Goal: Communication & Community: Share content

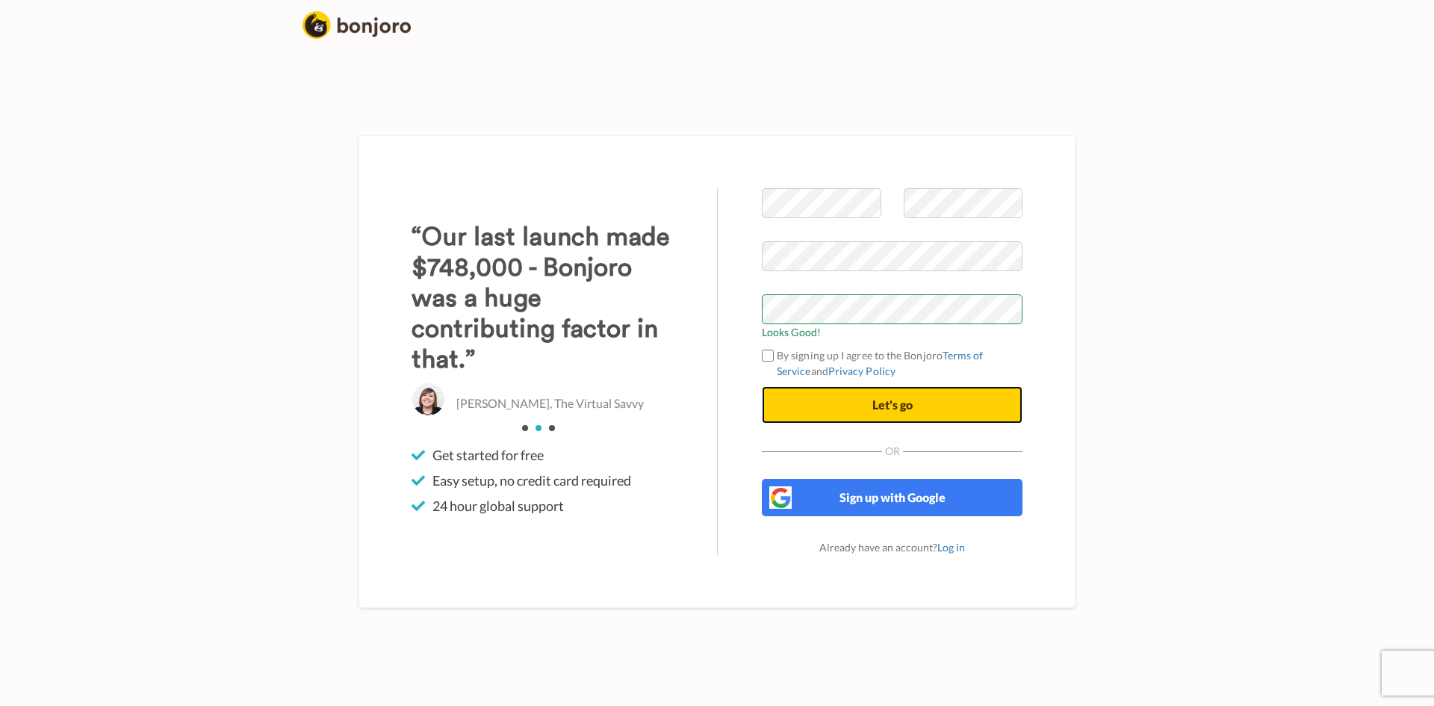
click at [864, 398] on button "Let's go" at bounding box center [892, 404] width 261 height 37
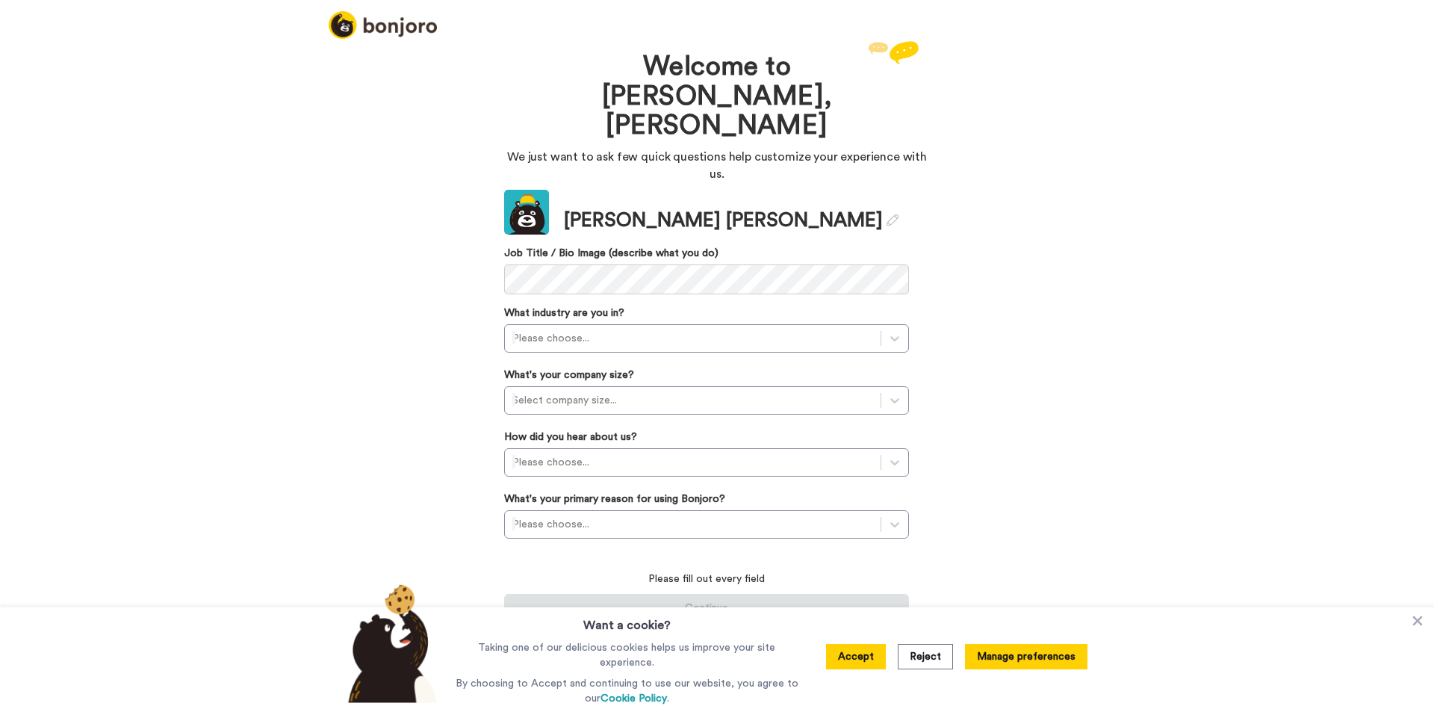
click at [1000, 651] on button "Manage preferences" at bounding box center [1026, 656] width 123 height 25
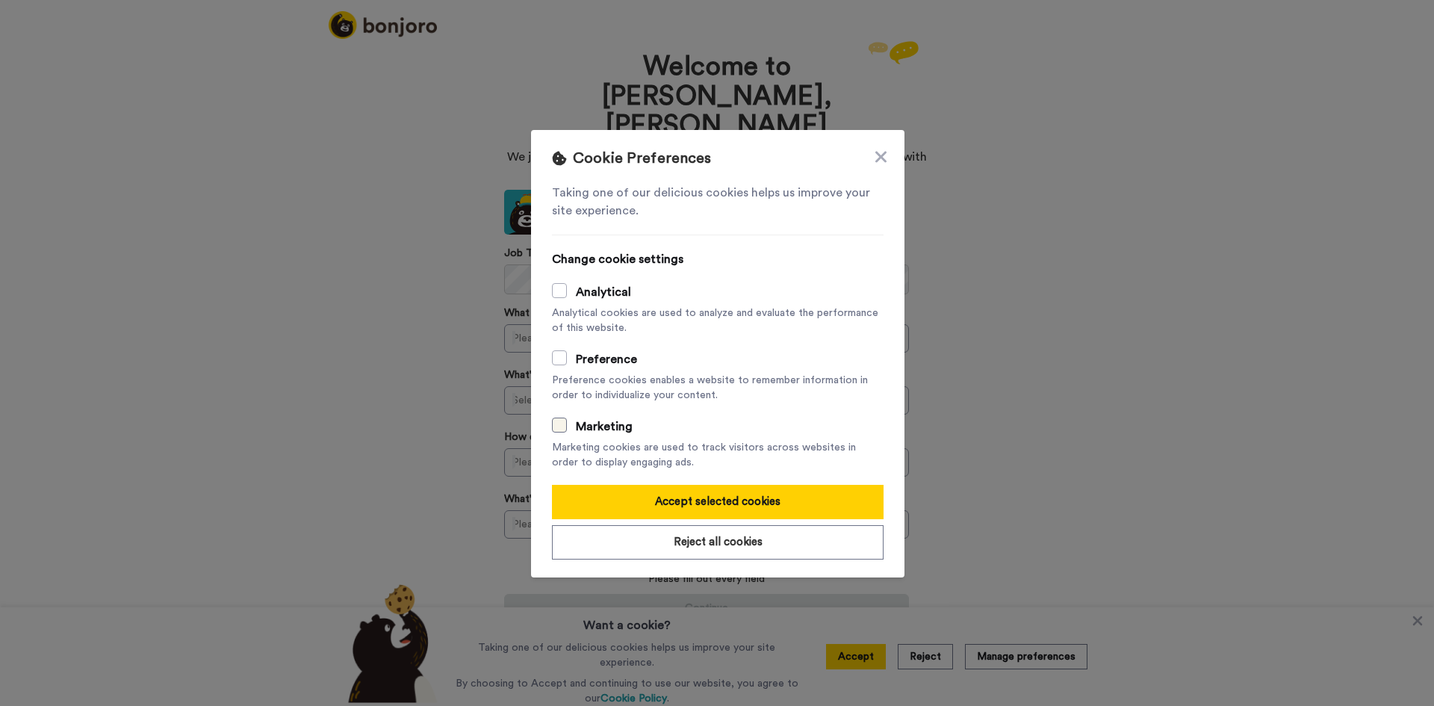
click at [558, 422] on span at bounding box center [559, 425] width 15 height 15
click at [561, 356] on span at bounding box center [559, 357] width 15 height 15
click at [561, 293] on span at bounding box center [559, 290] width 15 height 15
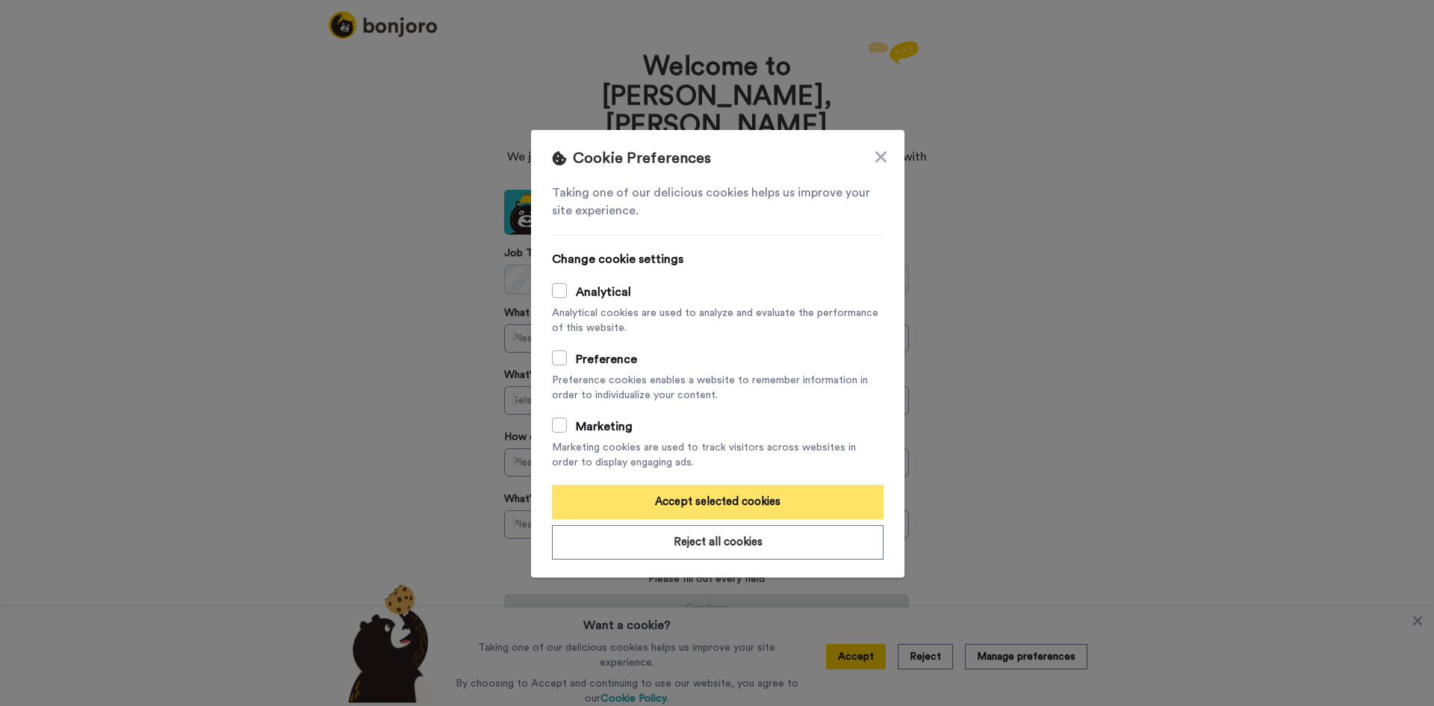
click at [707, 504] on button "Accept selected cookies" at bounding box center [718, 502] width 332 height 34
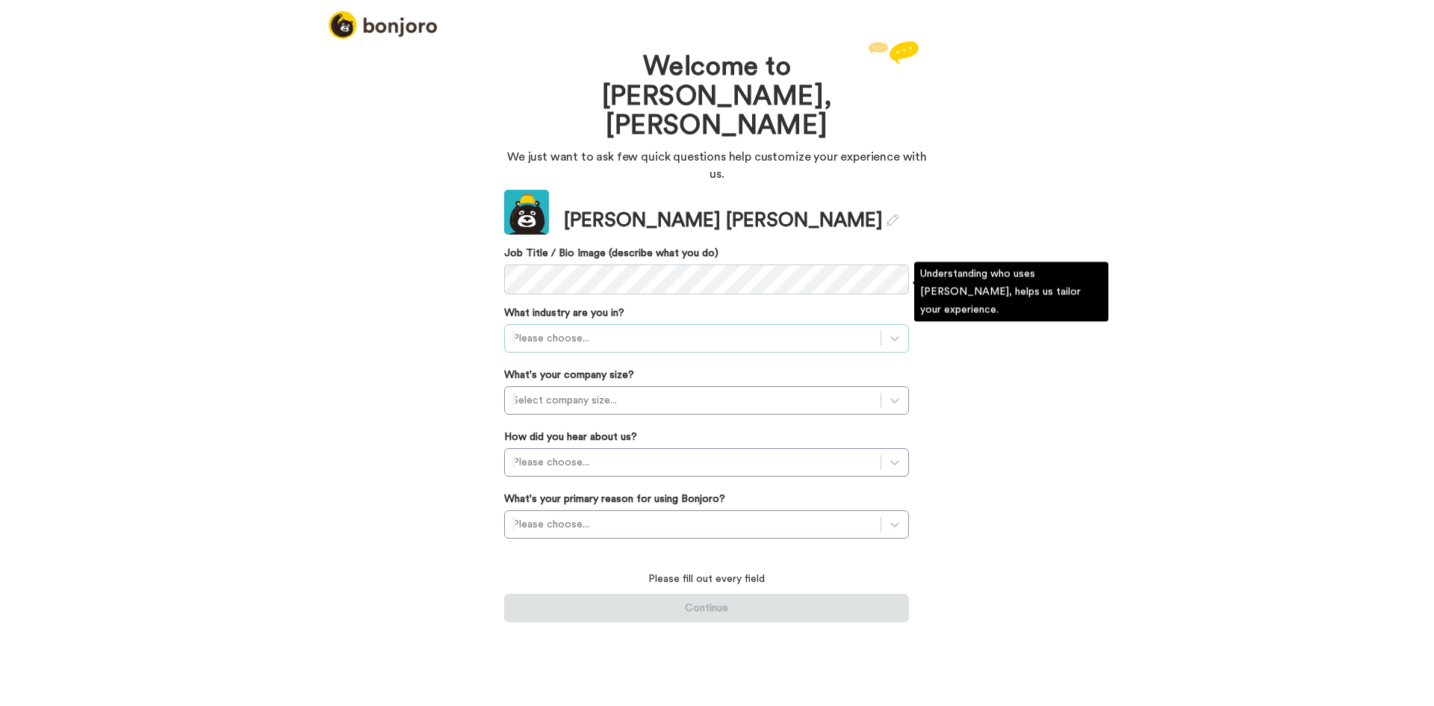
click at [672, 329] on div at bounding box center [692, 338] width 361 height 18
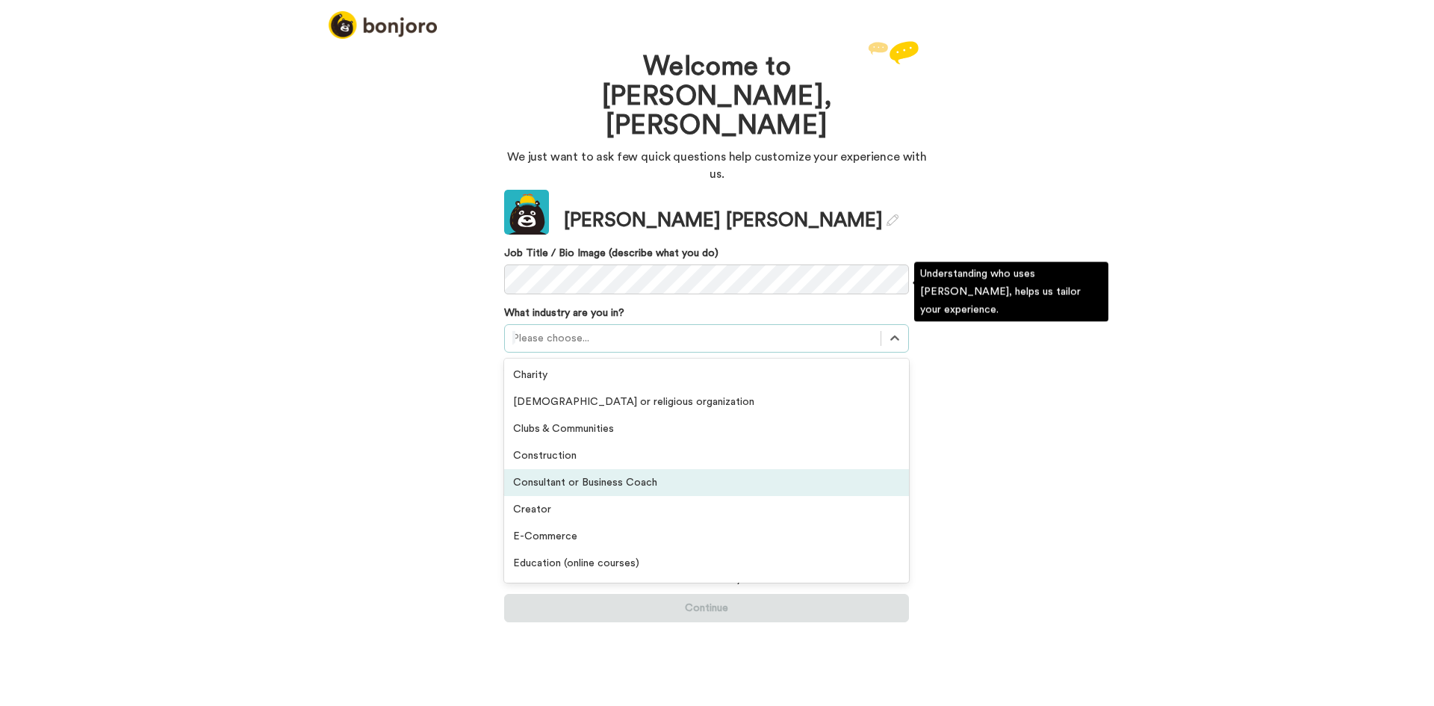
click at [624, 469] on div "Consultant or Business Coach" at bounding box center [706, 482] width 405 height 27
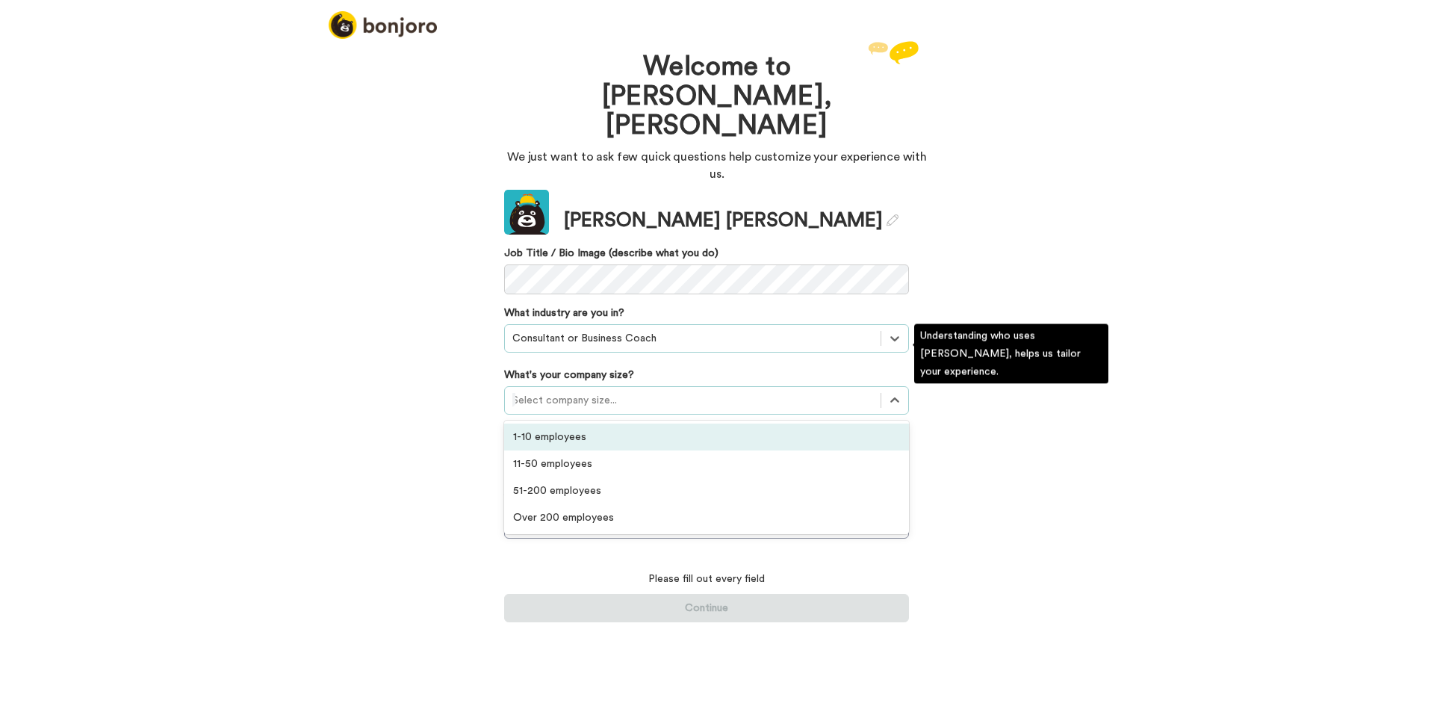
click at [619, 391] on div at bounding box center [692, 400] width 361 height 18
click at [566, 424] on div "1-10 employees" at bounding box center [706, 437] width 405 height 27
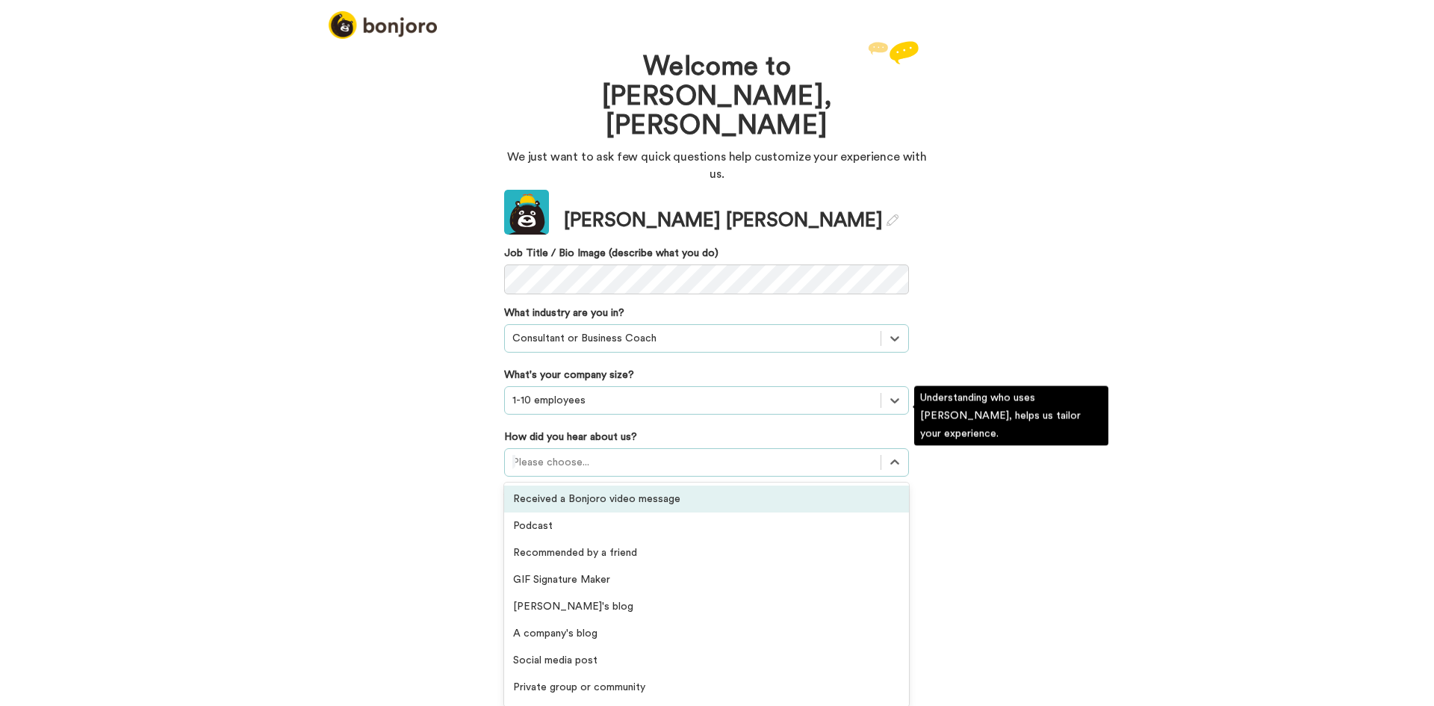
click at [605, 453] on div at bounding box center [692, 462] width 361 height 18
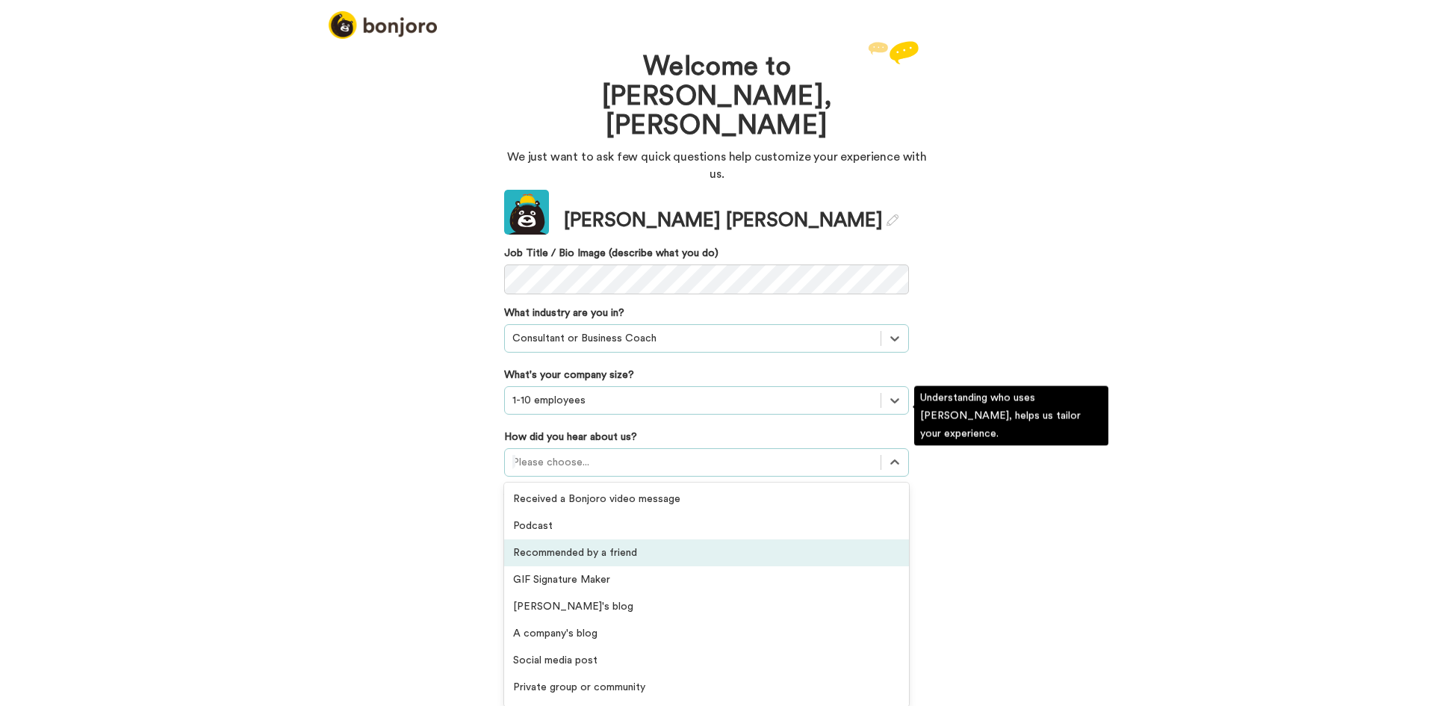
click at [557, 539] on div "Recommended by a friend" at bounding box center [706, 552] width 405 height 27
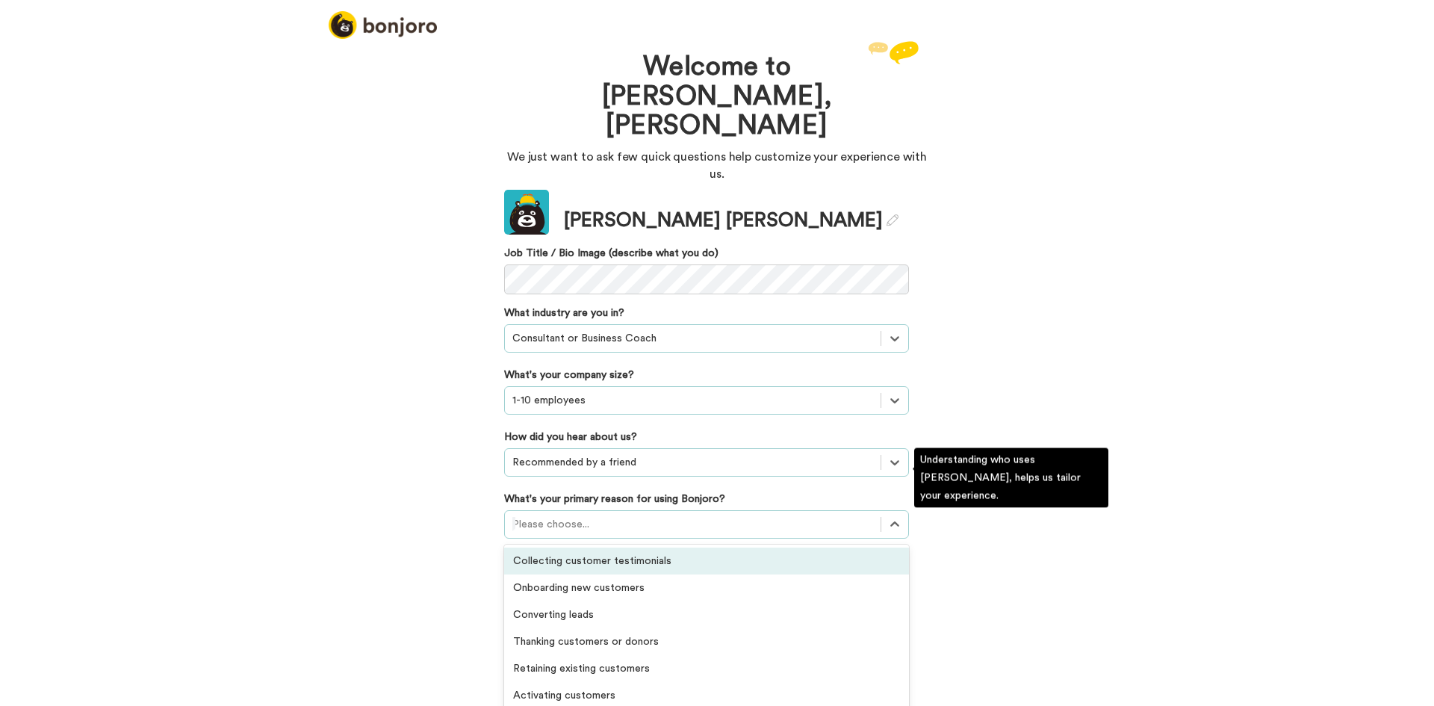
click at [595, 515] on div at bounding box center [692, 524] width 361 height 18
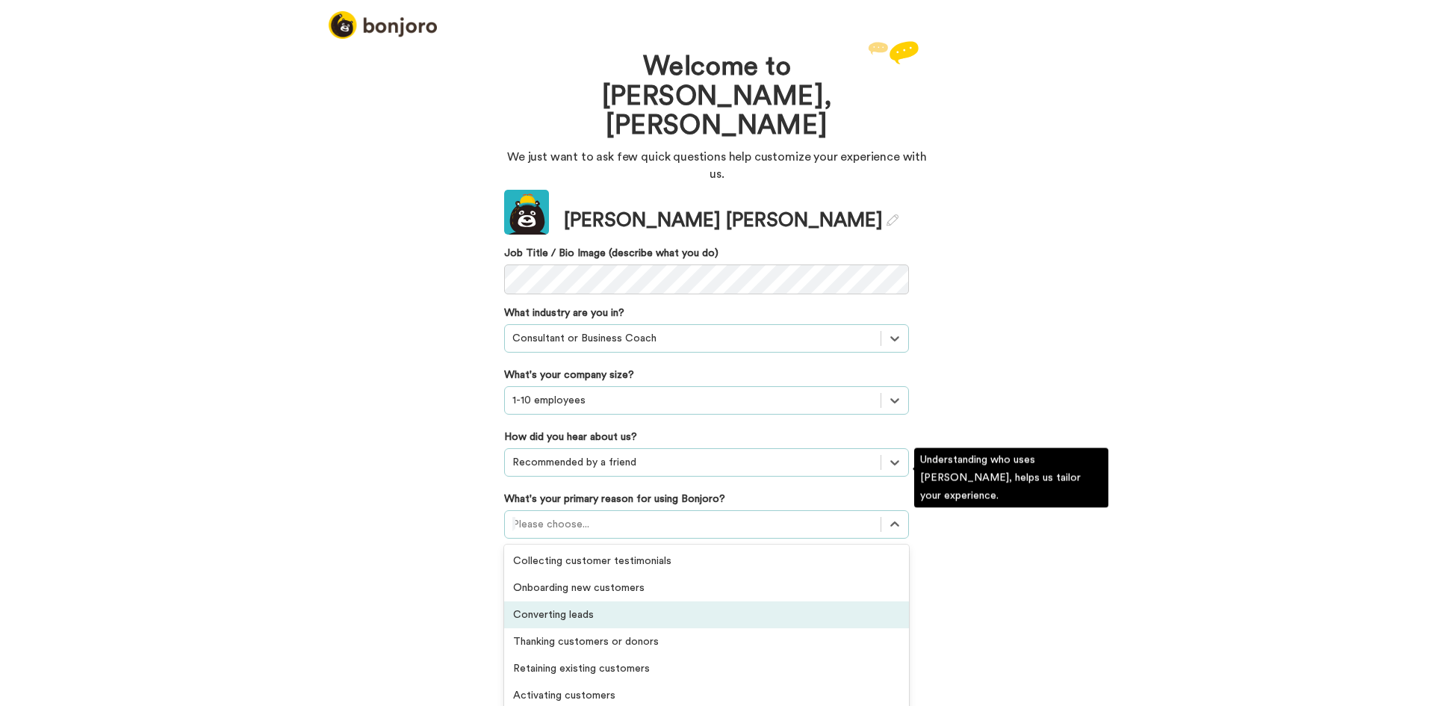
click at [560, 601] on div "Converting leads" at bounding box center [706, 614] width 405 height 27
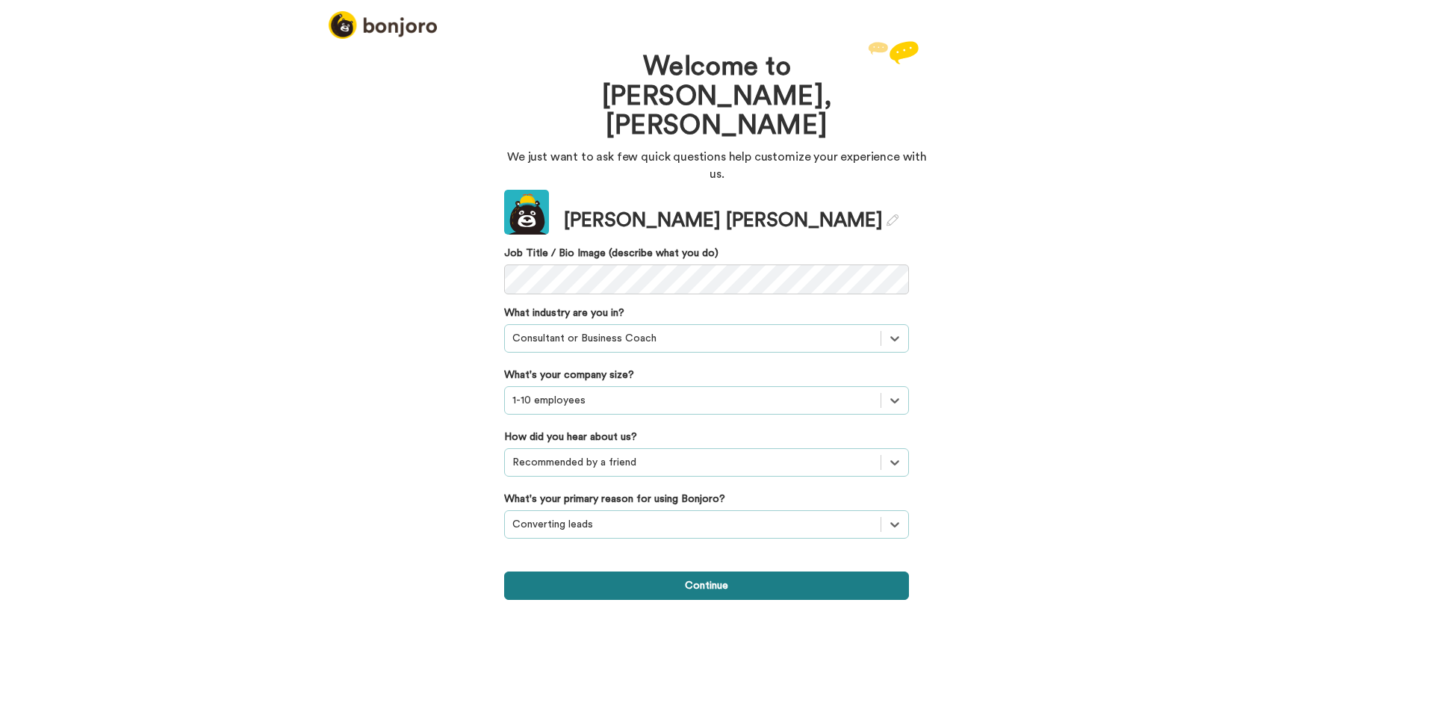
click at [706, 572] on button "Continue" at bounding box center [706, 586] width 405 height 28
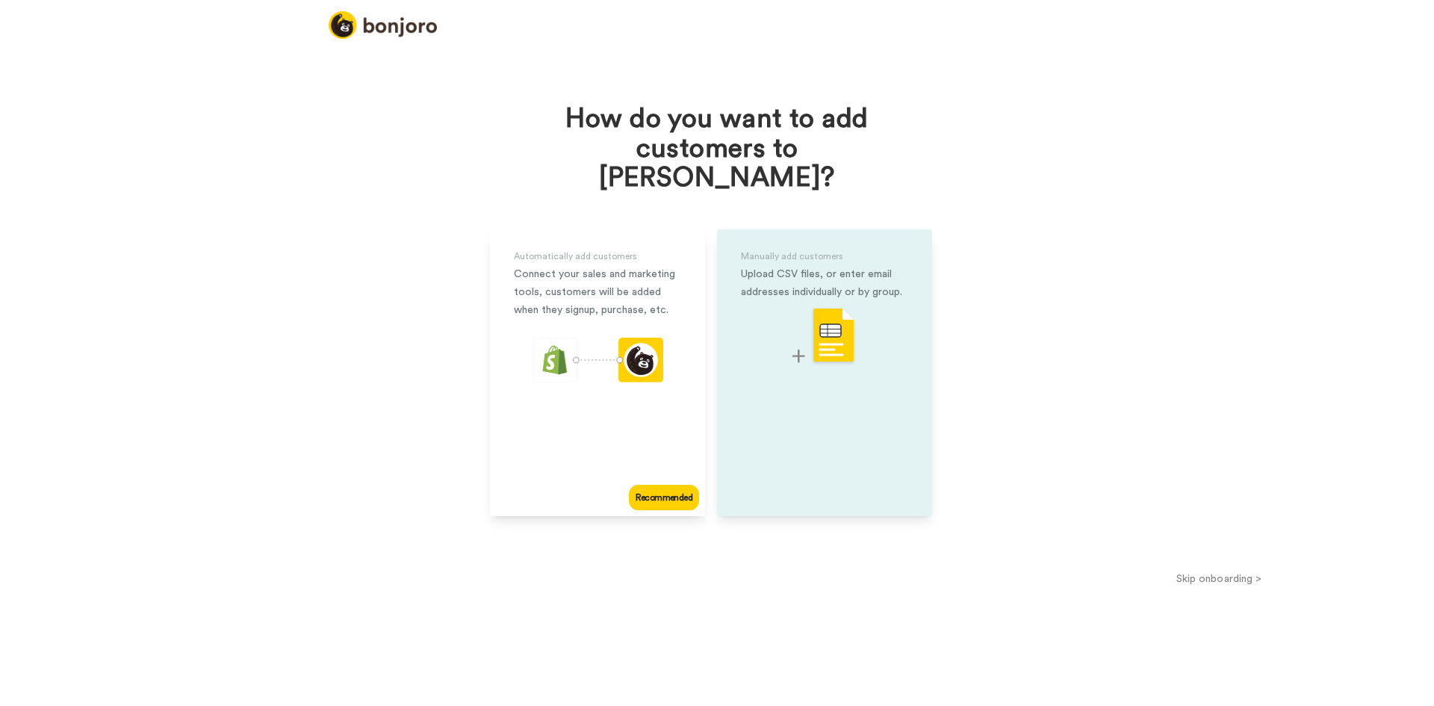
click at [778, 384] on div "Manually add customers Upload CSV files, or enter email addresses individually …" at bounding box center [824, 372] width 215 height 287
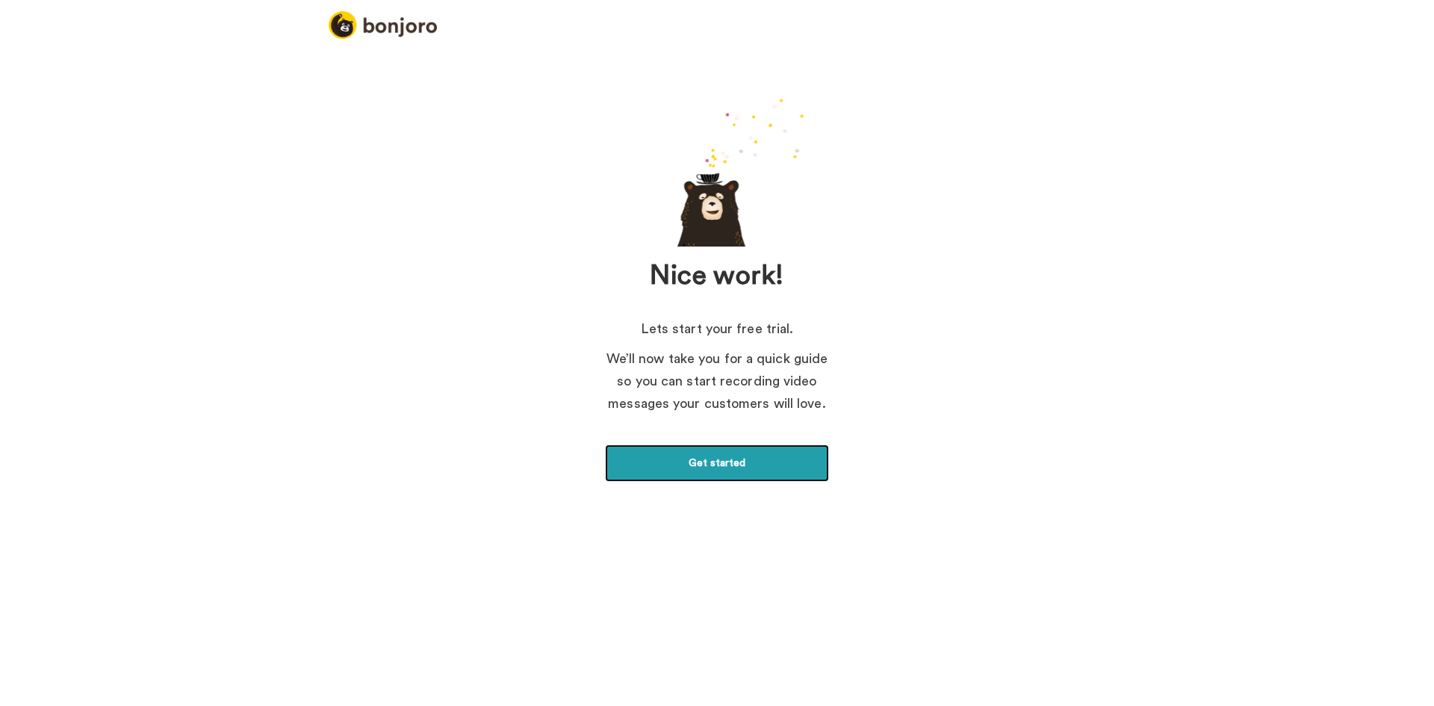
click at [721, 454] on link "Get started" at bounding box center [717, 463] width 224 height 37
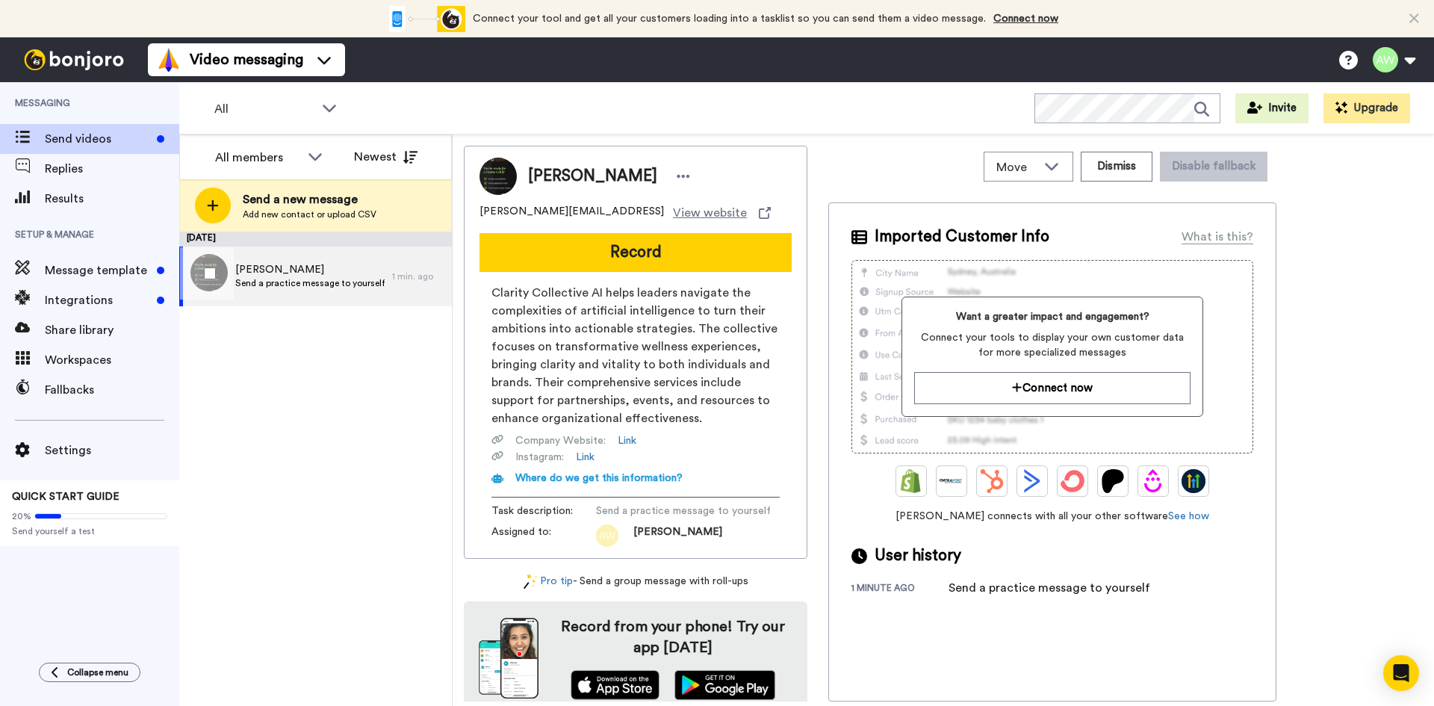
click at [276, 292] on div "Adam Send a practice message to yourself" at bounding box center [285, 277] width 213 height 60
click at [285, 277] on span "Send a practice message to yourself" at bounding box center [309, 283] width 149 height 12
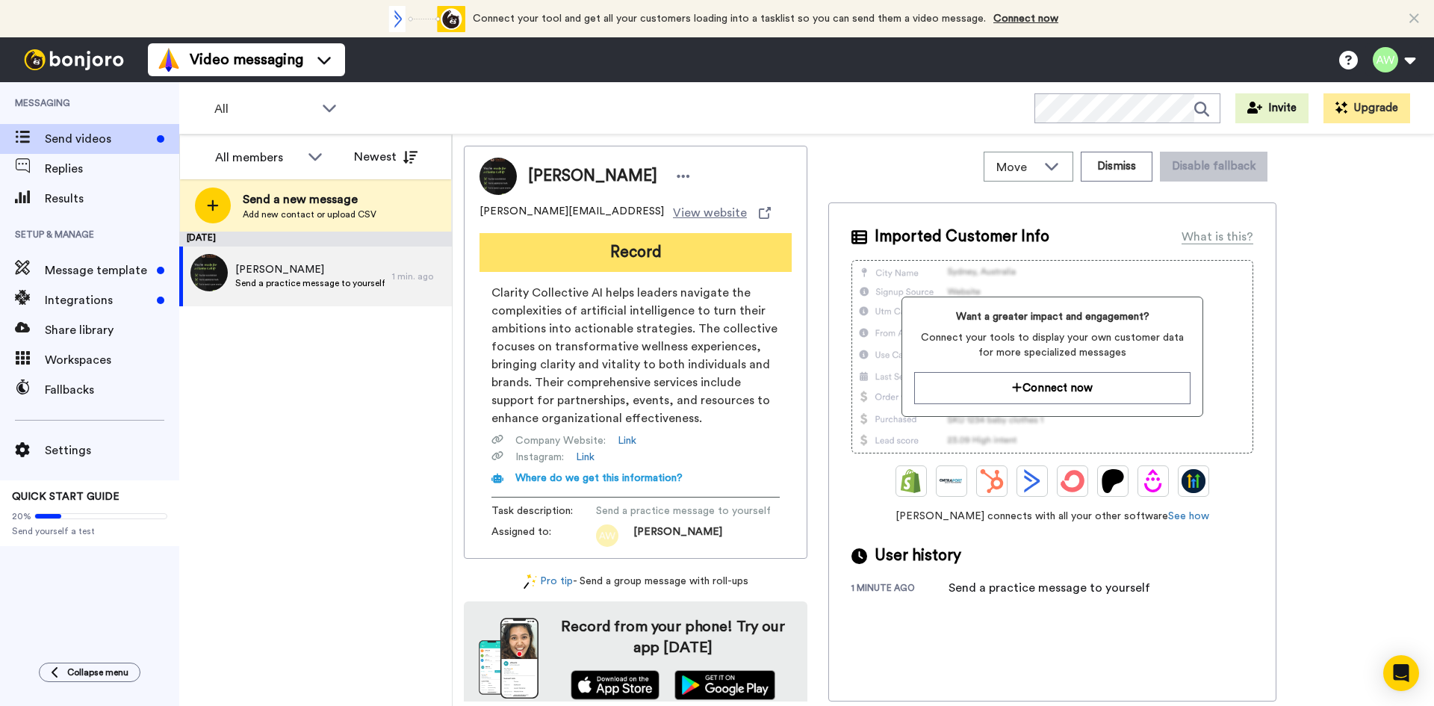
click at [651, 252] on button "Record" at bounding box center [636, 252] width 312 height 39
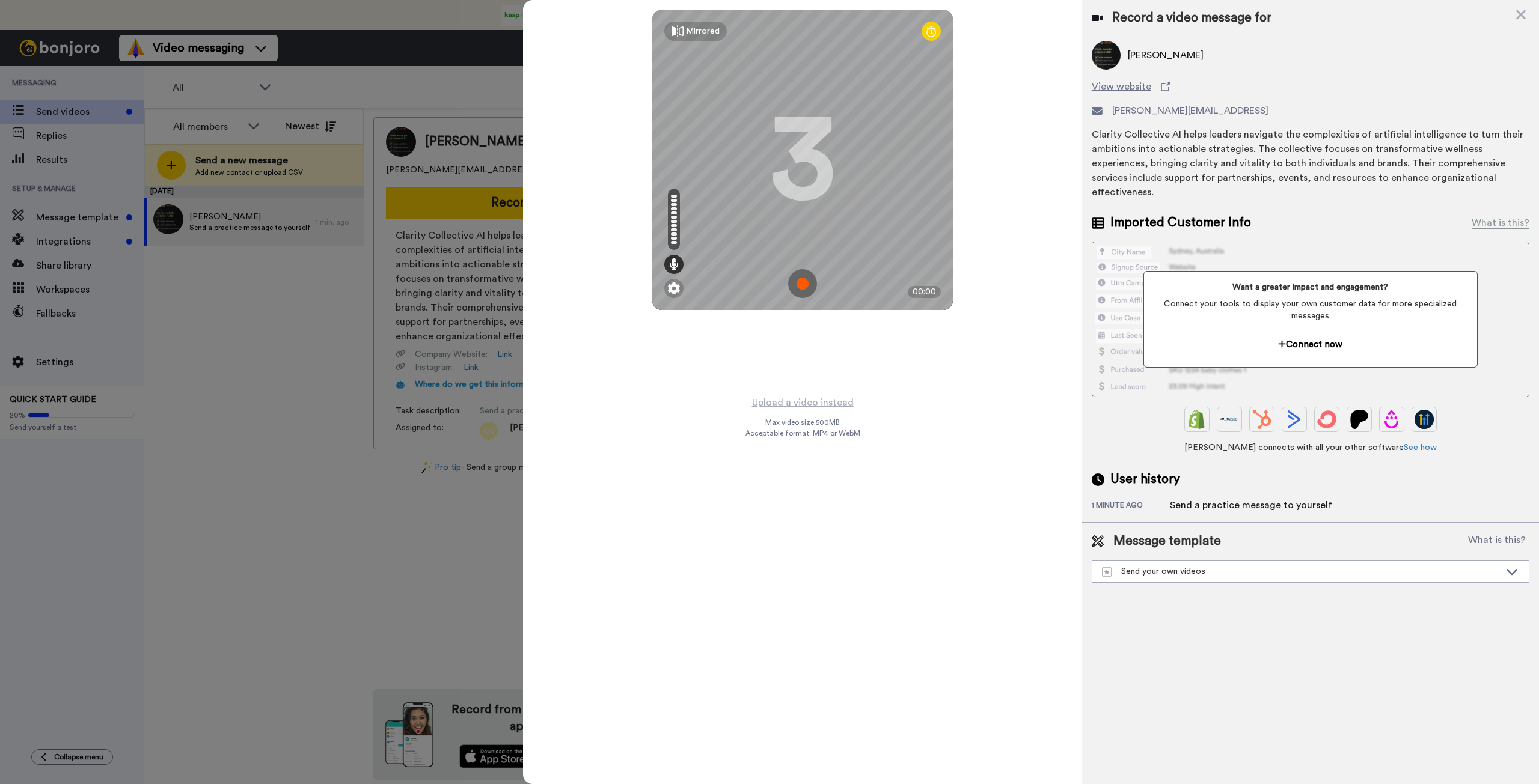
click at [795, 281] on img at bounding box center [802, 284] width 29 height 29
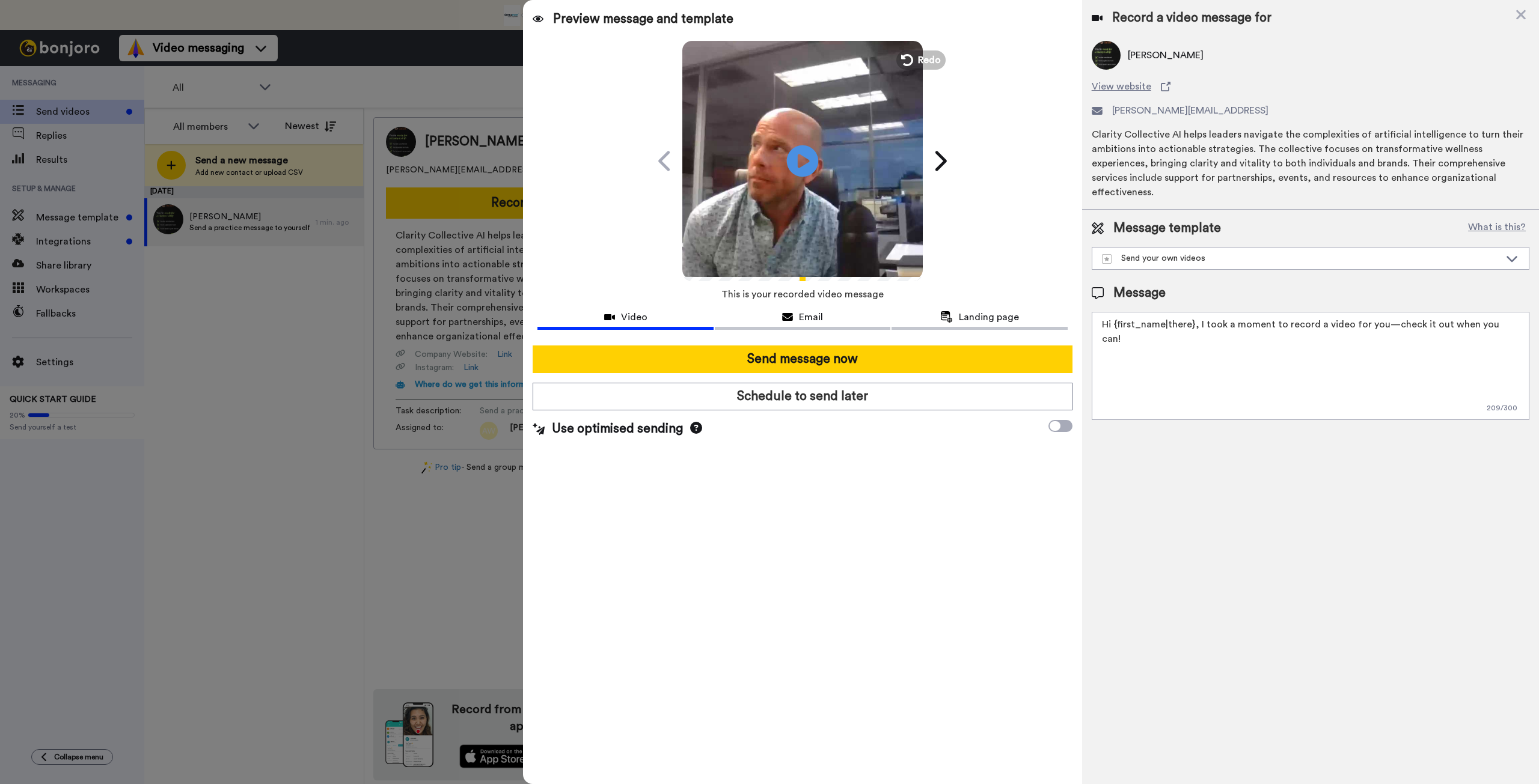
click at [804, 168] on icon at bounding box center [803, 161] width 32 height 32
click at [798, 314] on div "Email" at bounding box center [802, 317] width 175 height 14
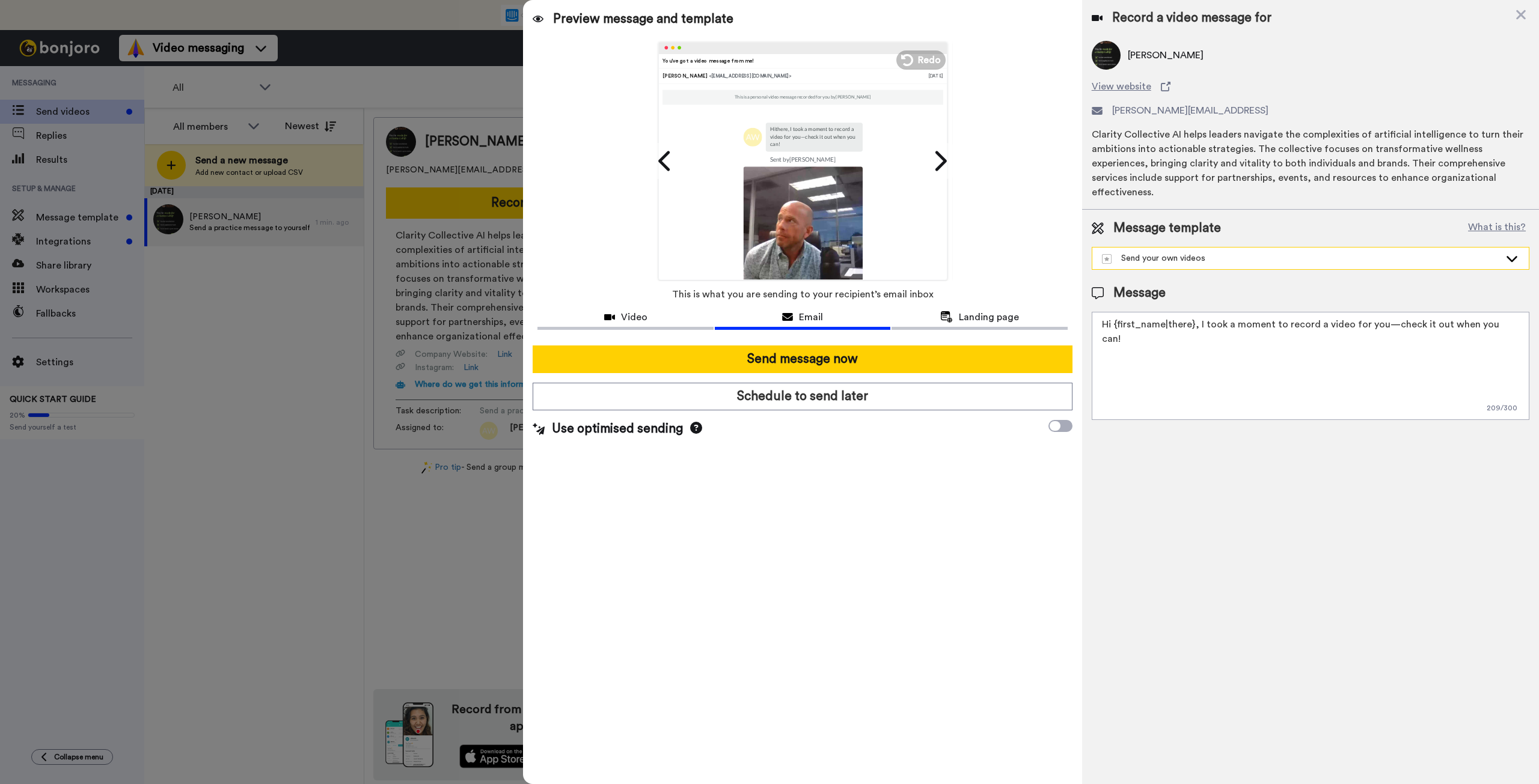
click at [1154, 252] on div "Send your own videos" at bounding box center [1300, 258] width 398 height 12
click at [1154, 314] on textarea "Hi {first_name|there}, I took a moment to record a video for you—check it out w…" at bounding box center [1311, 366] width 438 height 108
drag, startPoint x: 1199, startPoint y: 309, endPoint x: 1094, endPoint y: 311, distance: 105.0
click at [1094, 312] on textarea "Hi {first_name|there}, I took a moment to record a video for you—check it out w…" at bounding box center [1311, 366] width 438 height 108
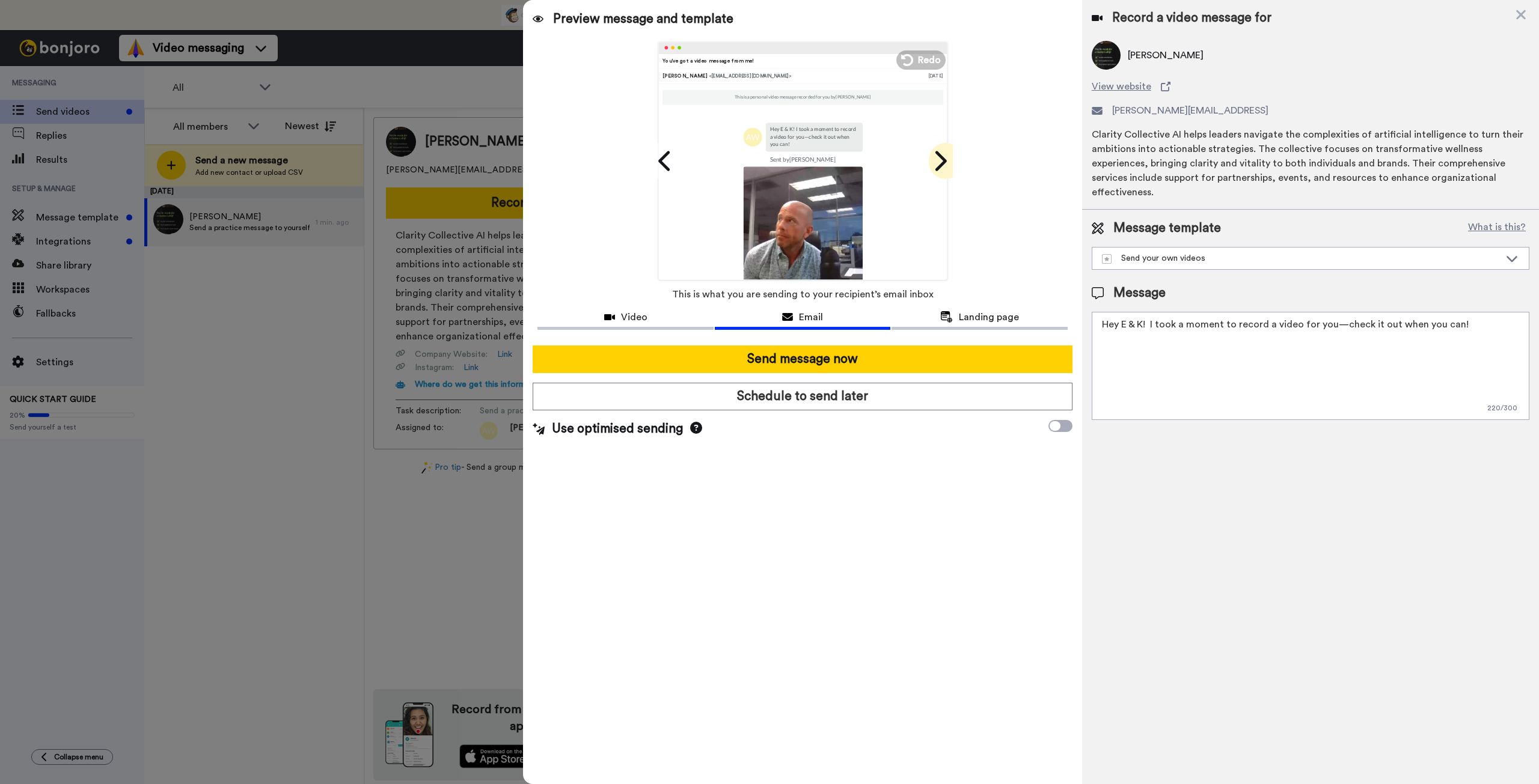
type textarea "Hey E & K! I took a moment to record a video for you—check it out when you can!"
click at [933, 165] on icon at bounding box center [940, 161] width 19 height 23
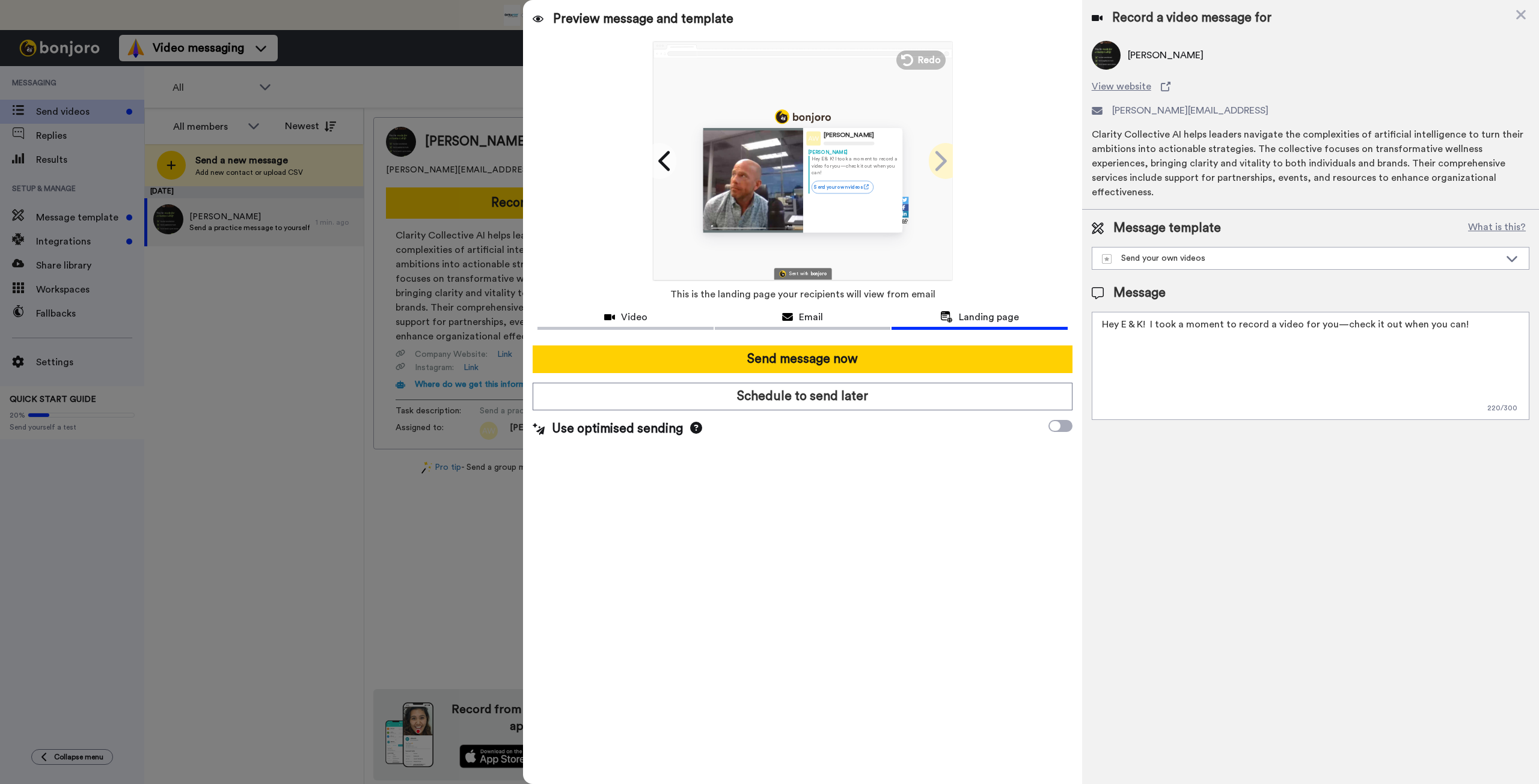
click at [935, 165] on icon at bounding box center [940, 161] width 19 height 23
click at [657, 165] on icon at bounding box center [665, 161] width 19 height 23
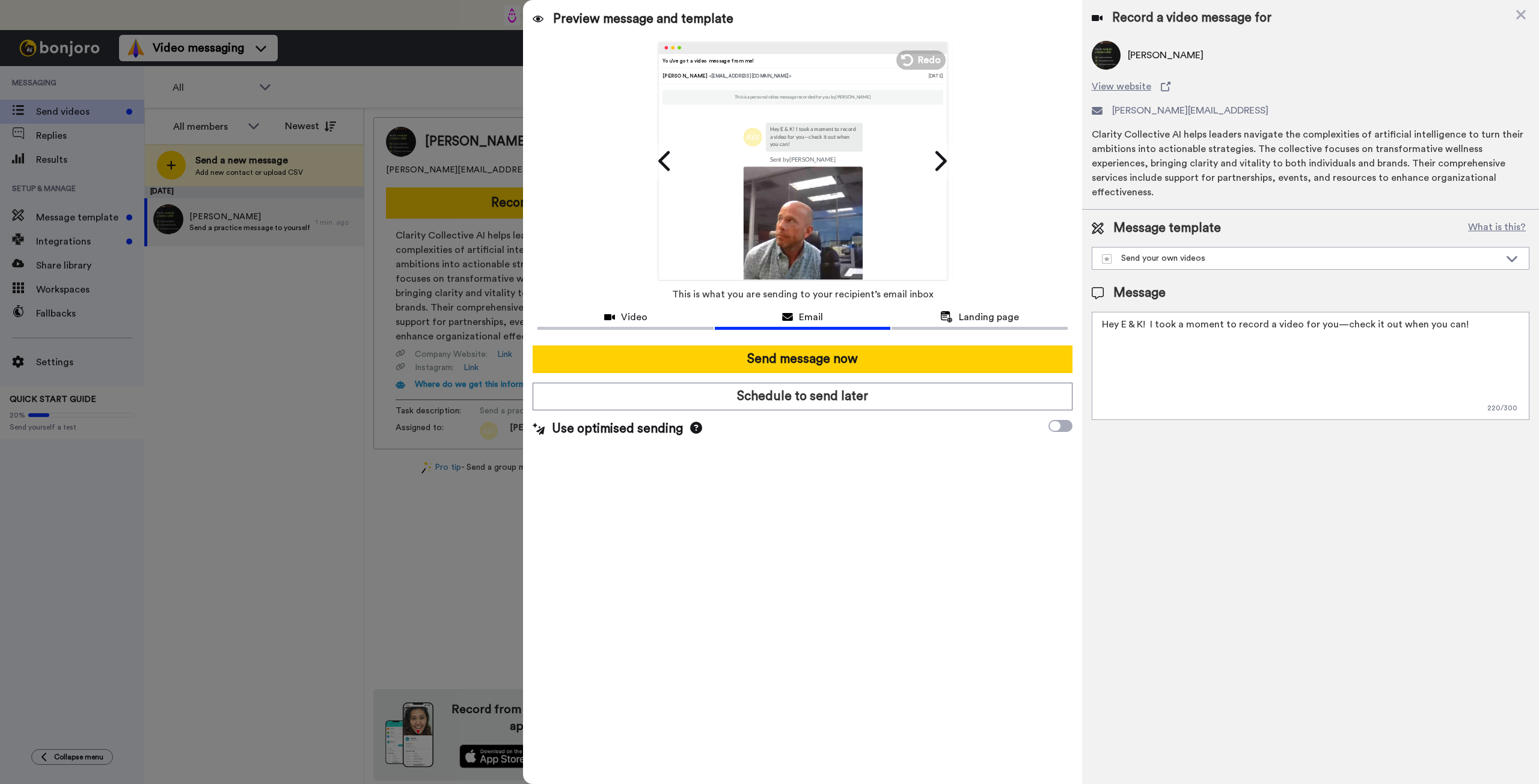
click at [1154, 356] on textarea "Hey E & K! I took a moment to record a video for you—check it out when you can!" at bounding box center [1311, 366] width 438 height 108
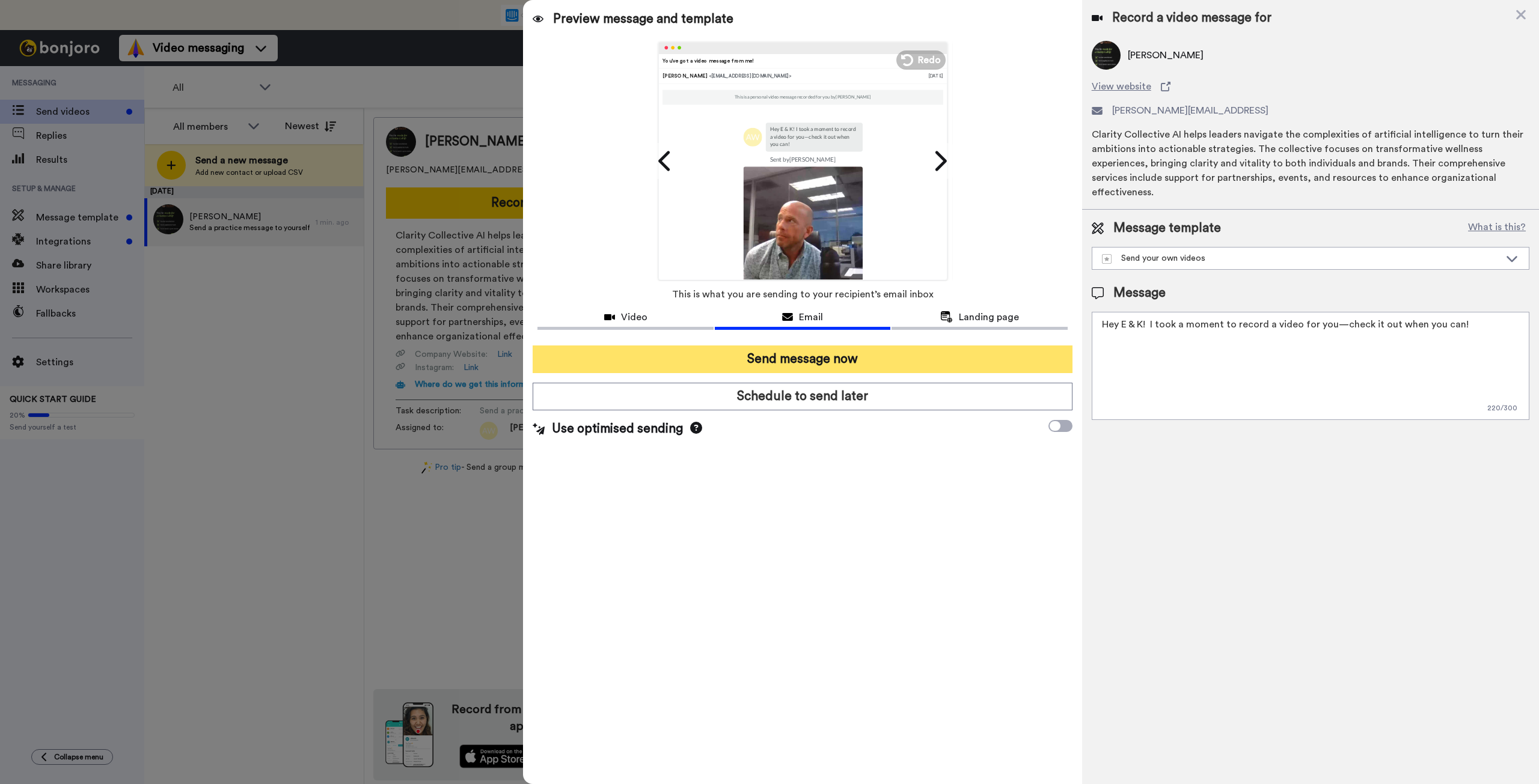
click at [844, 363] on button "Send message now" at bounding box center [802, 359] width 539 height 27
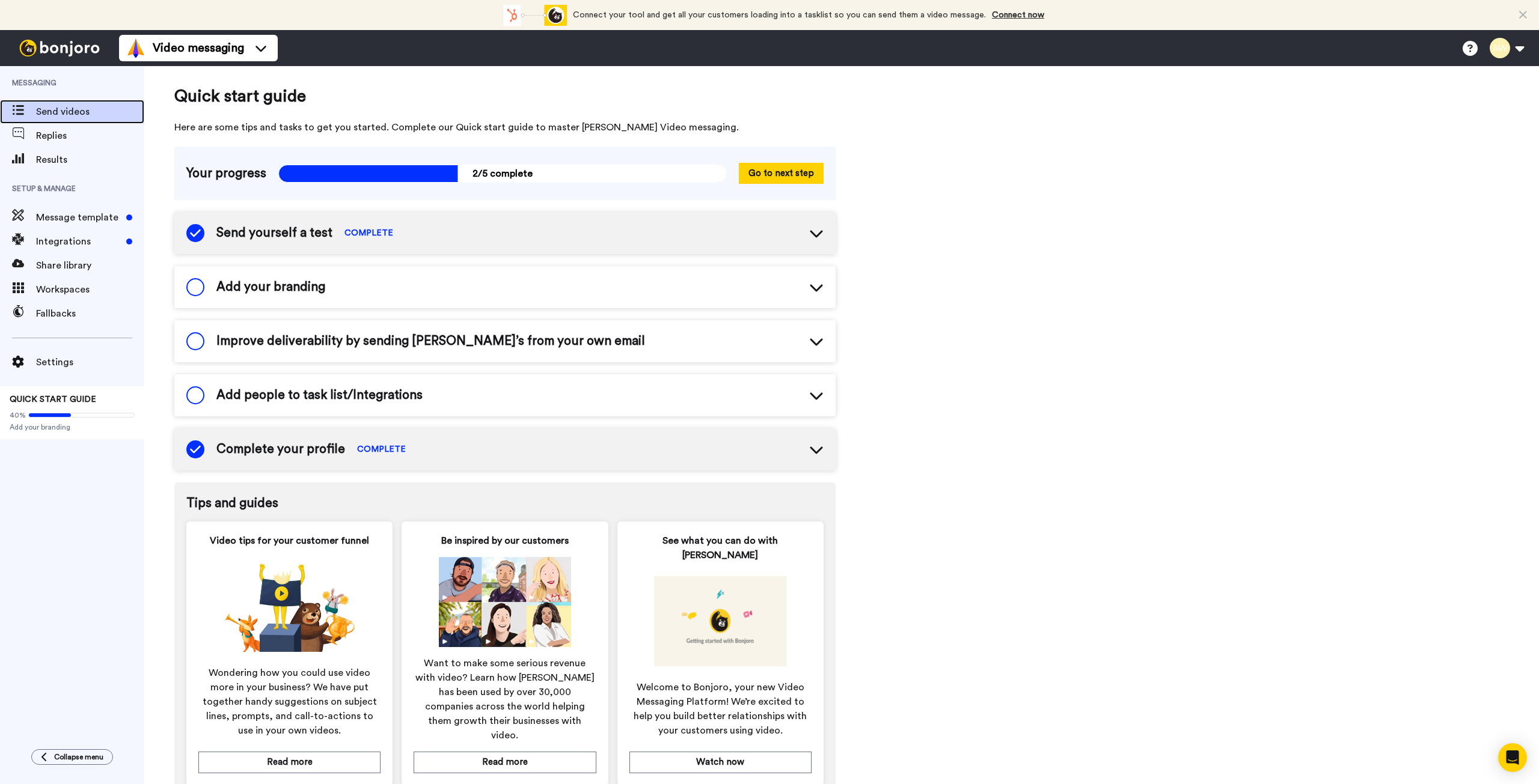
click at [48, 118] on span "Send videos" at bounding box center [90, 112] width 108 height 14
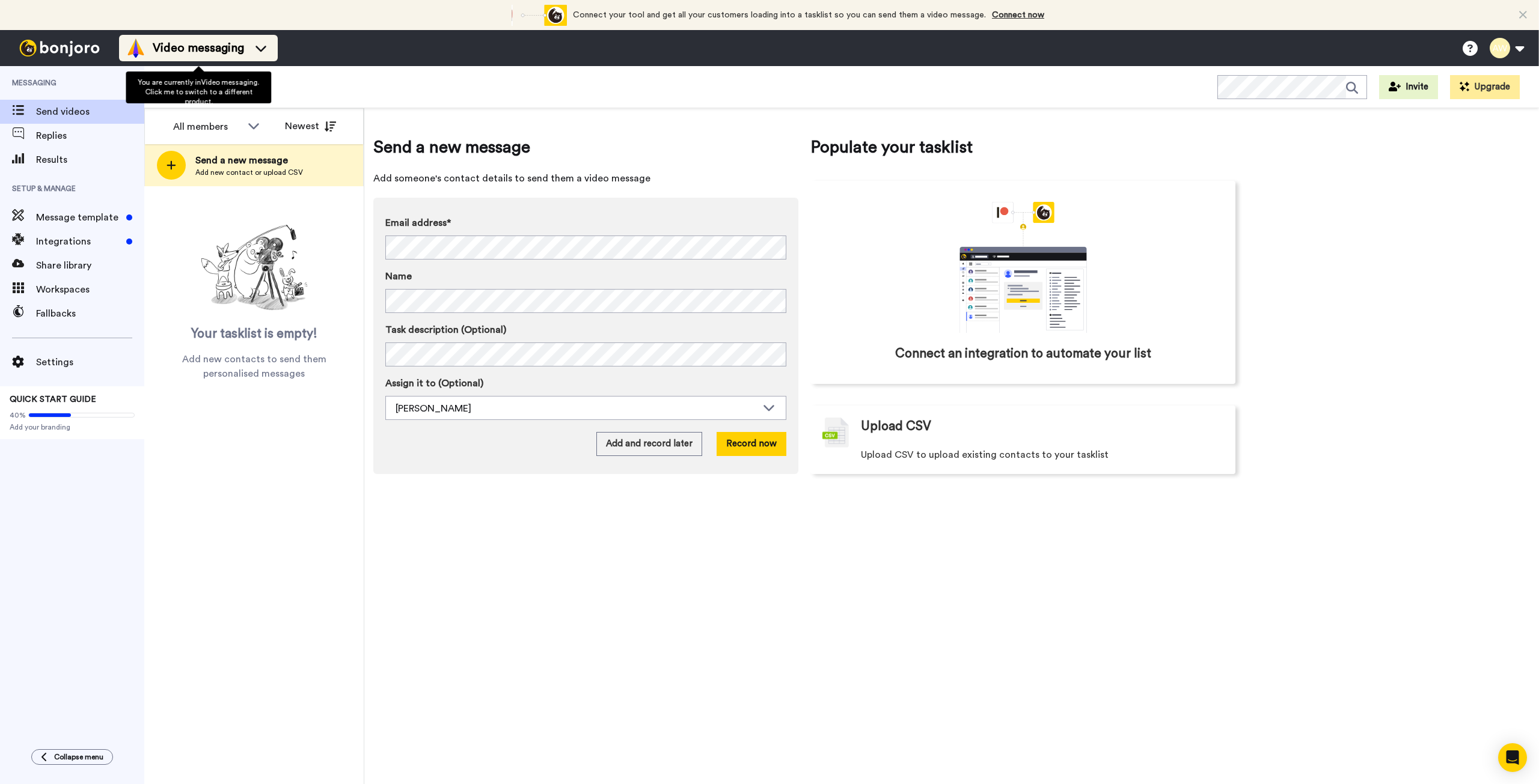
click at [274, 51] on li "Video messaging" at bounding box center [198, 47] width 158 height 27
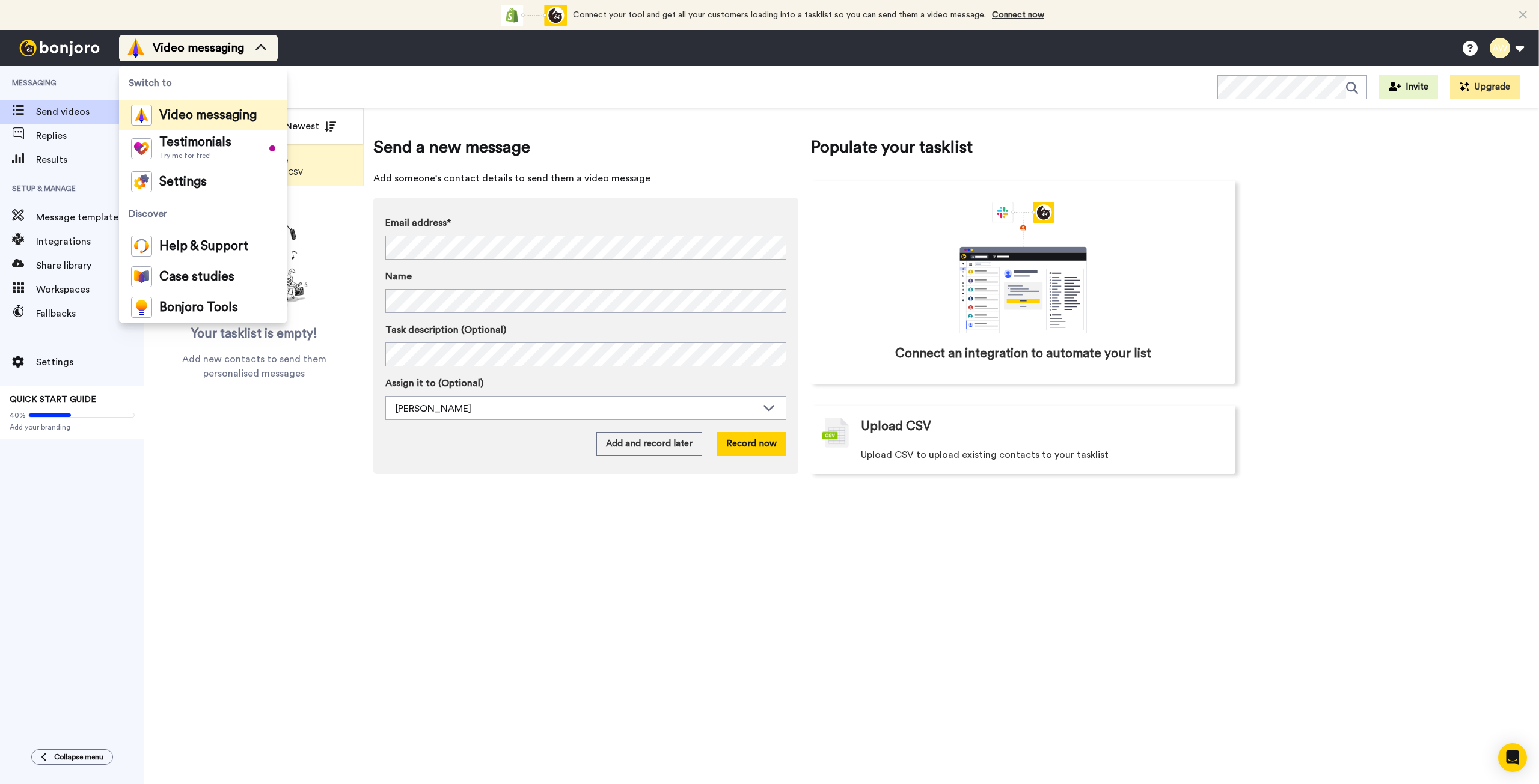
click at [274, 51] on li "Video messaging" at bounding box center [198, 47] width 158 height 27
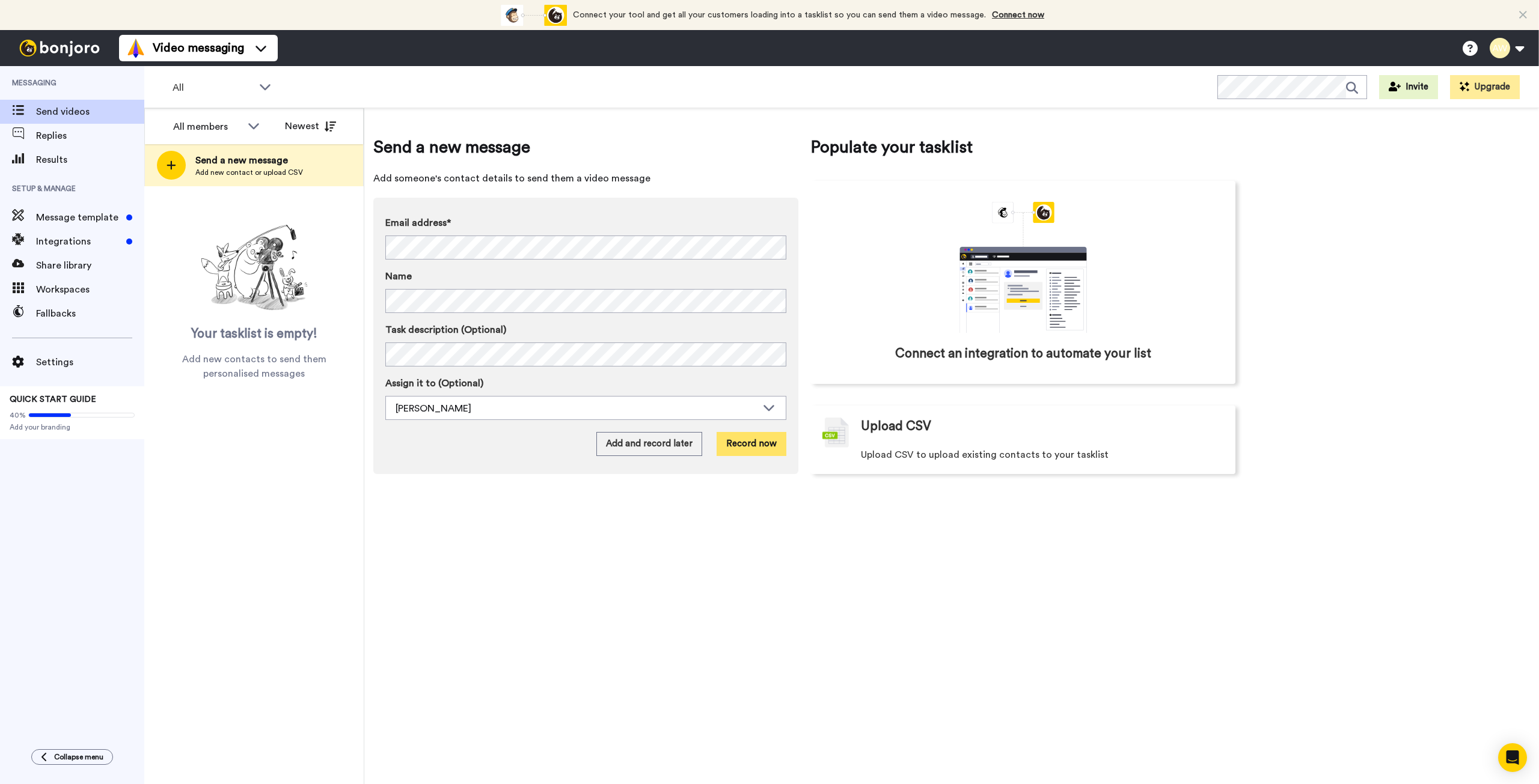
click at [740, 441] on button "Record now" at bounding box center [751, 444] width 70 height 24
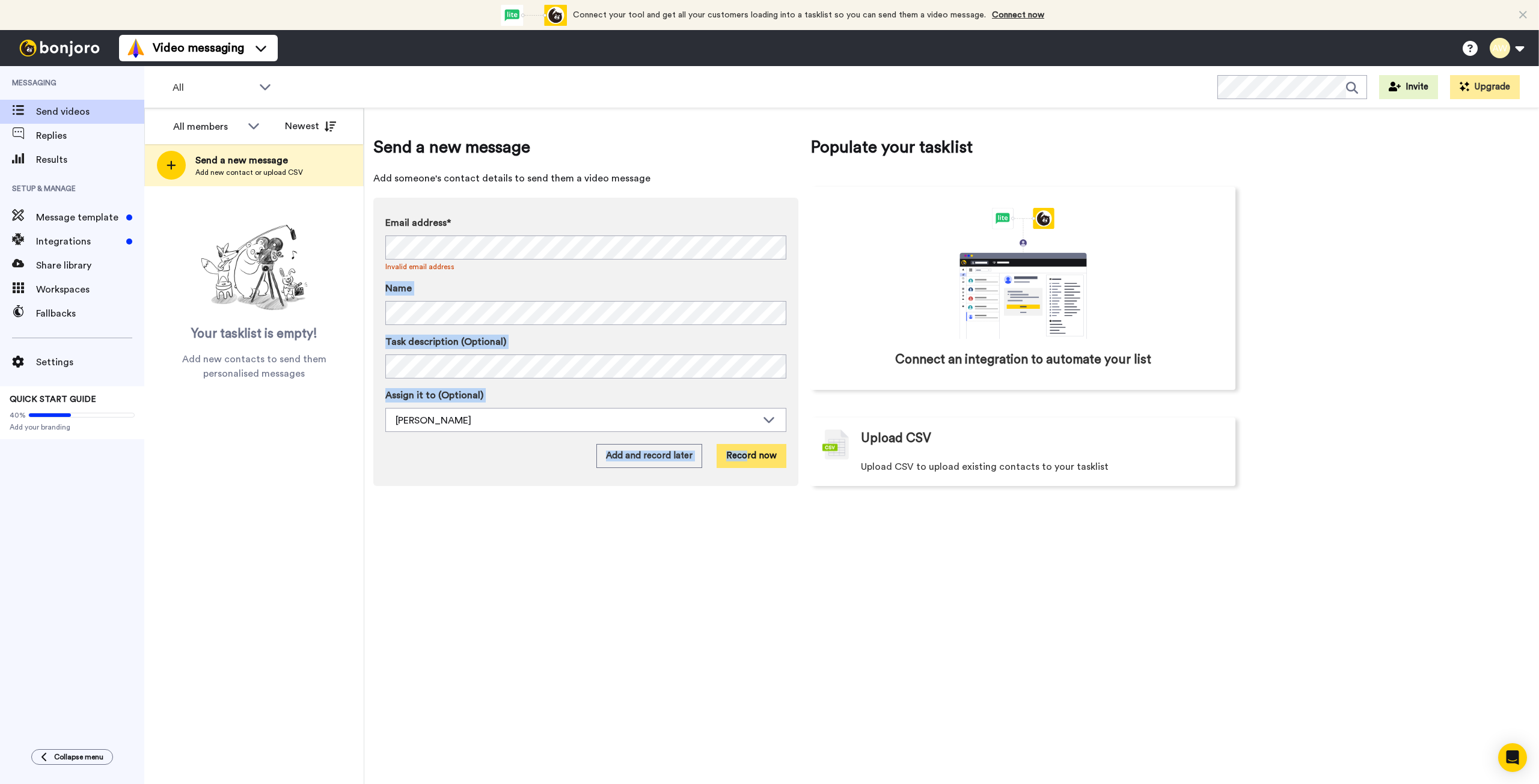
drag, startPoint x: 671, startPoint y: 276, endPoint x: 747, endPoint y: 462, distance: 200.9
click at [747, 462] on div "Email address* No search result for ‘ elizabeth@clarity-collective.ai, kaila@cl…" at bounding box center [586, 342] width 425 height 289
click at [746, 638] on div "Send a new message Add someone's contact details to send them a video message E…" at bounding box center [952, 445] width 1175 height 675
click at [736, 464] on button "Record now" at bounding box center [751, 456] width 70 height 24
click at [257, 89] on div "All" at bounding box center [222, 88] width 119 height 24
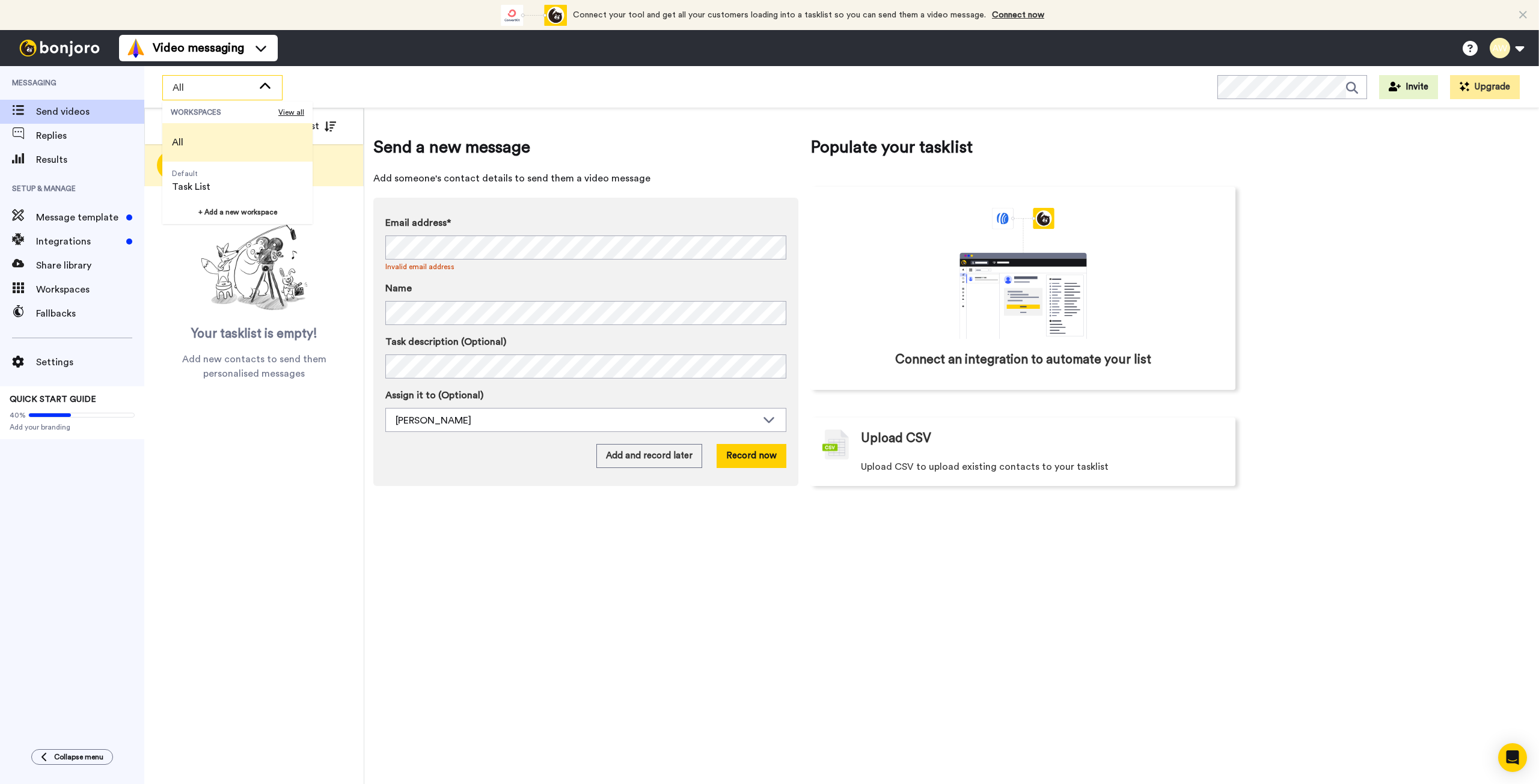
click at [270, 87] on icon at bounding box center [265, 86] width 14 height 12
click at [224, 127] on div "All members" at bounding box center [207, 127] width 68 height 14
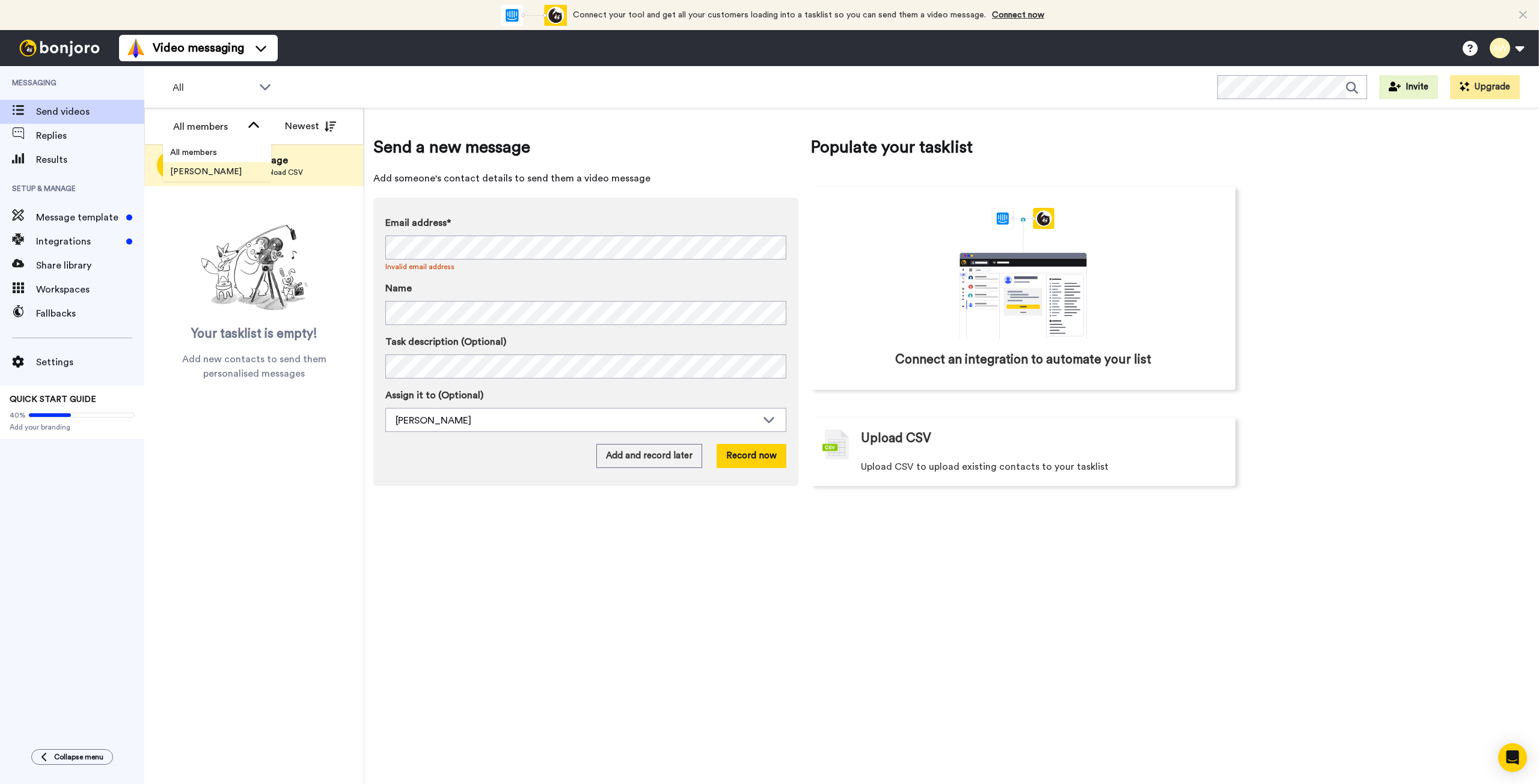
click at [211, 174] on span "[PERSON_NAME]" at bounding box center [205, 171] width 86 height 12
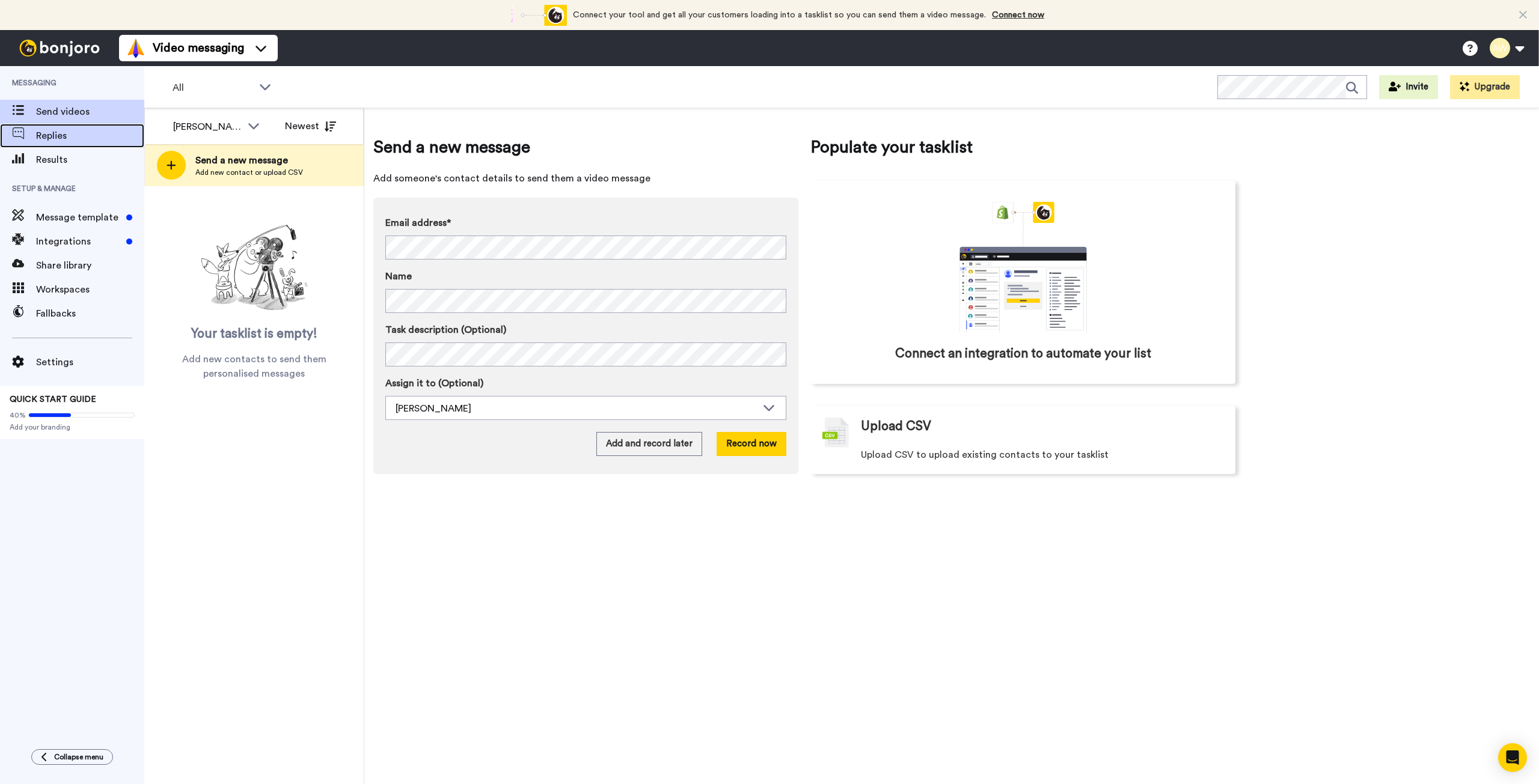
click at [53, 134] on span "Replies" at bounding box center [90, 136] width 108 height 14
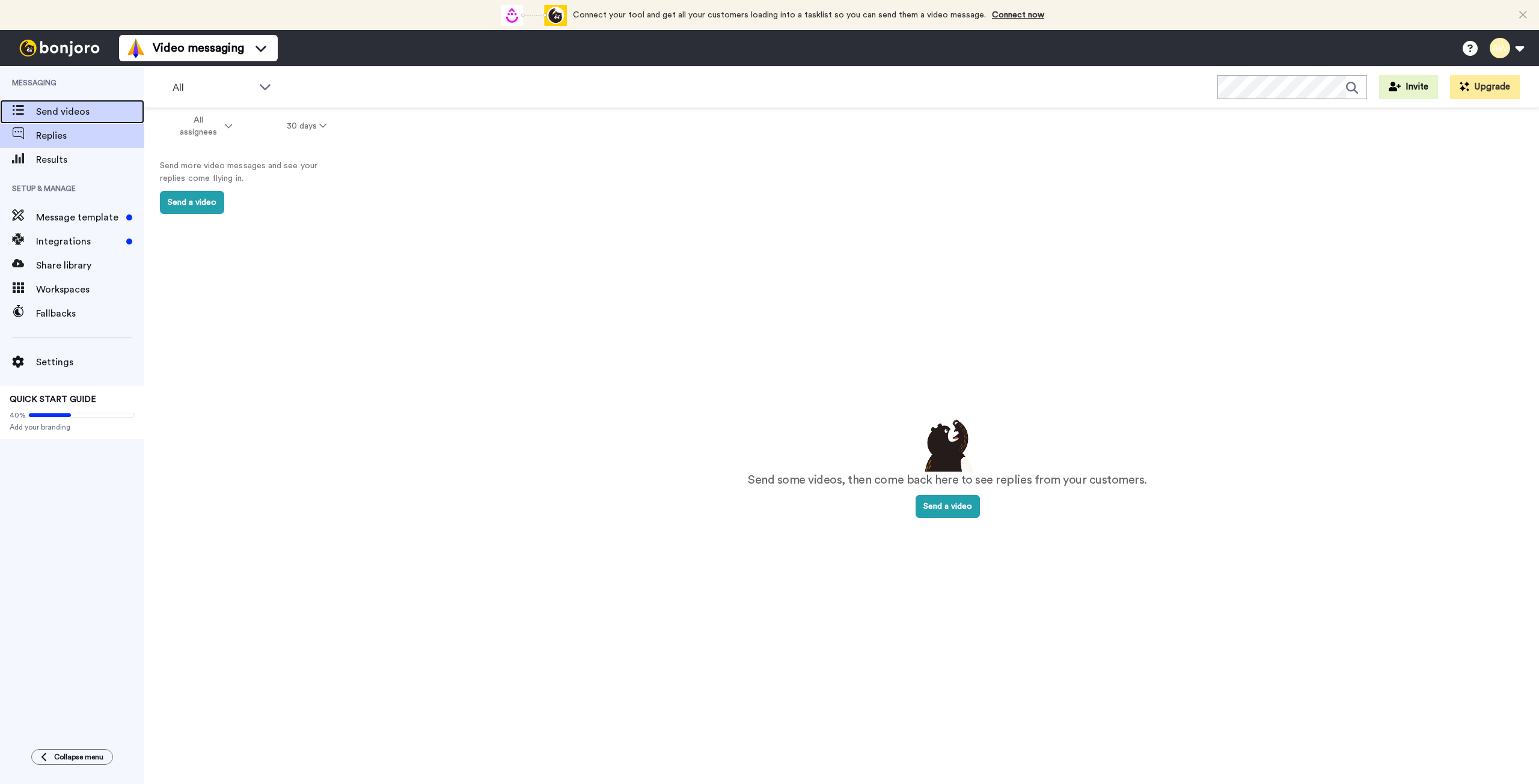
click at [52, 113] on span "Send videos" at bounding box center [90, 112] width 108 height 14
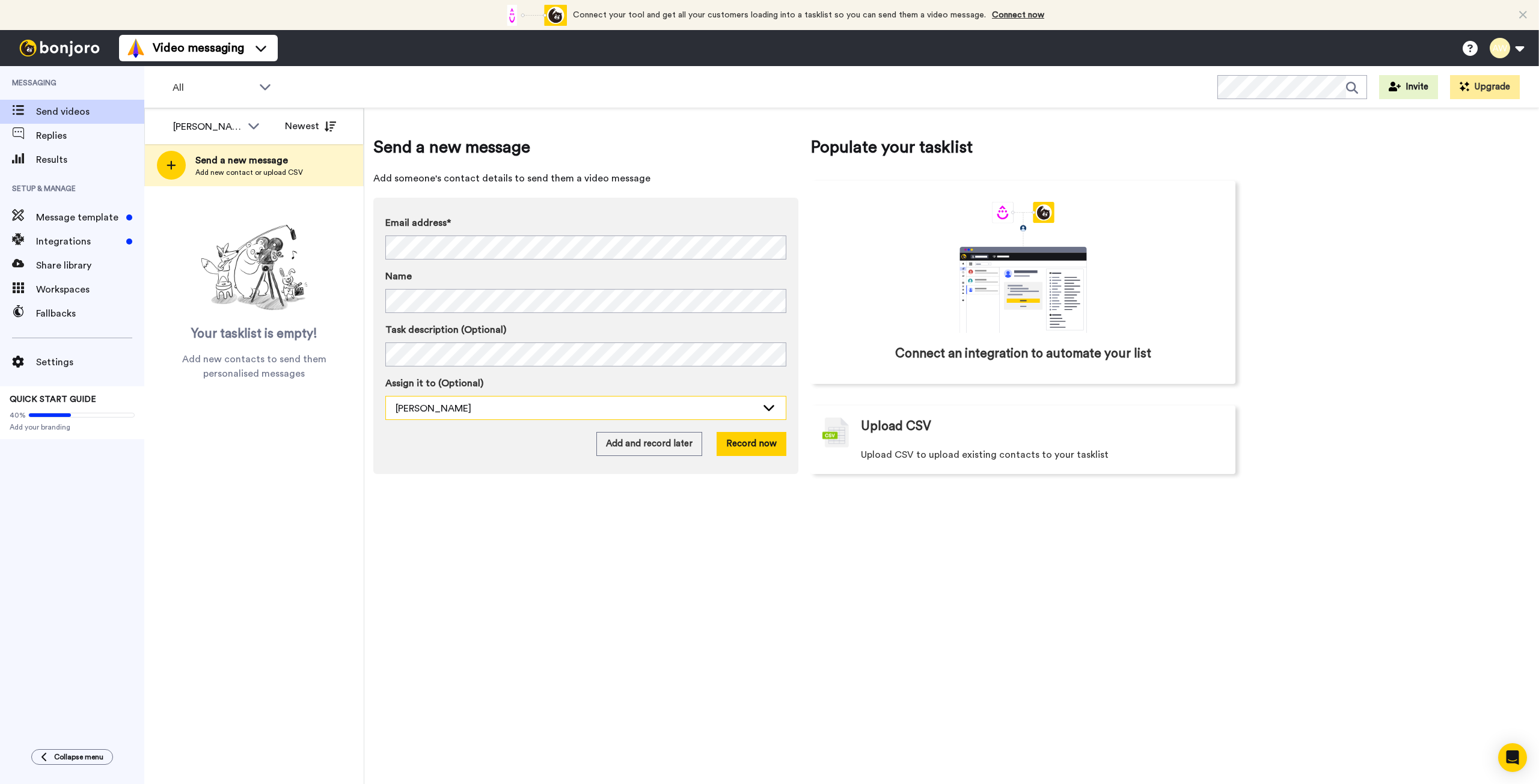
click at [775, 403] on icon at bounding box center [769, 407] width 14 height 12
click at [743, 448] on button "Record now" at bounding box center [751, 444] width 70 height 24
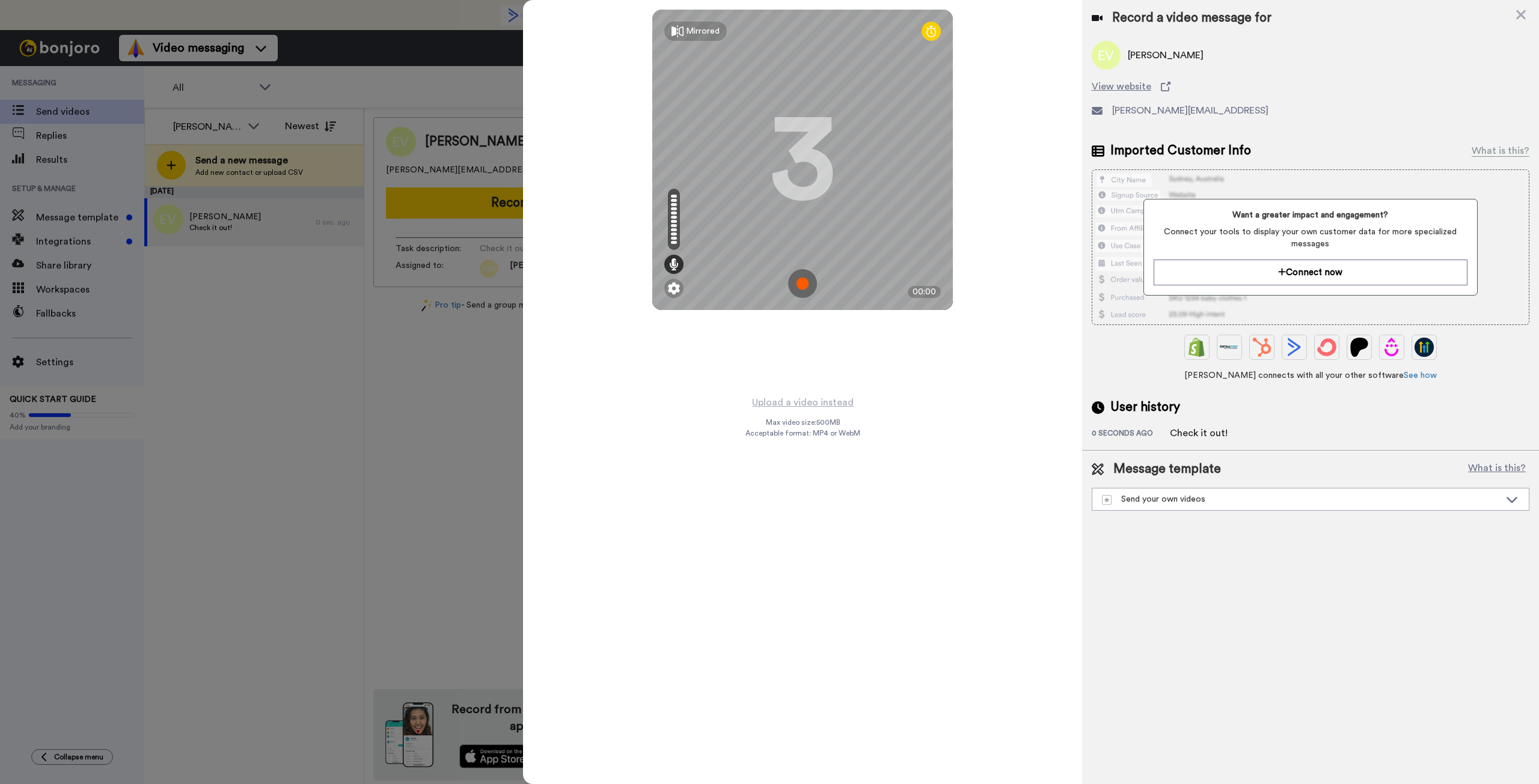
click at [807, 273] on img at bounding box center [802, 284] width 29 height 29
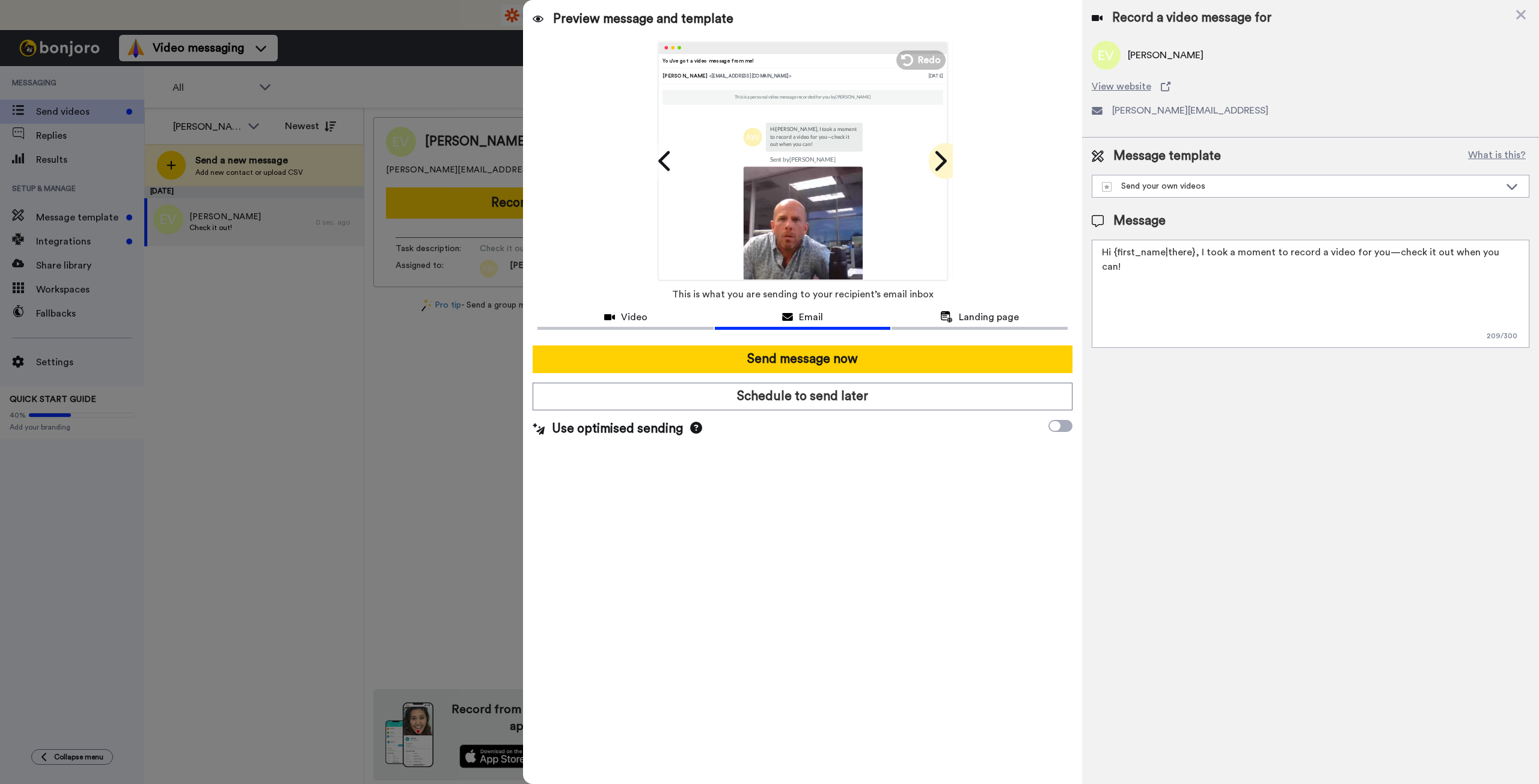
click at [936, 167] on icon at bounding box center [940, 161] width 19 height 23
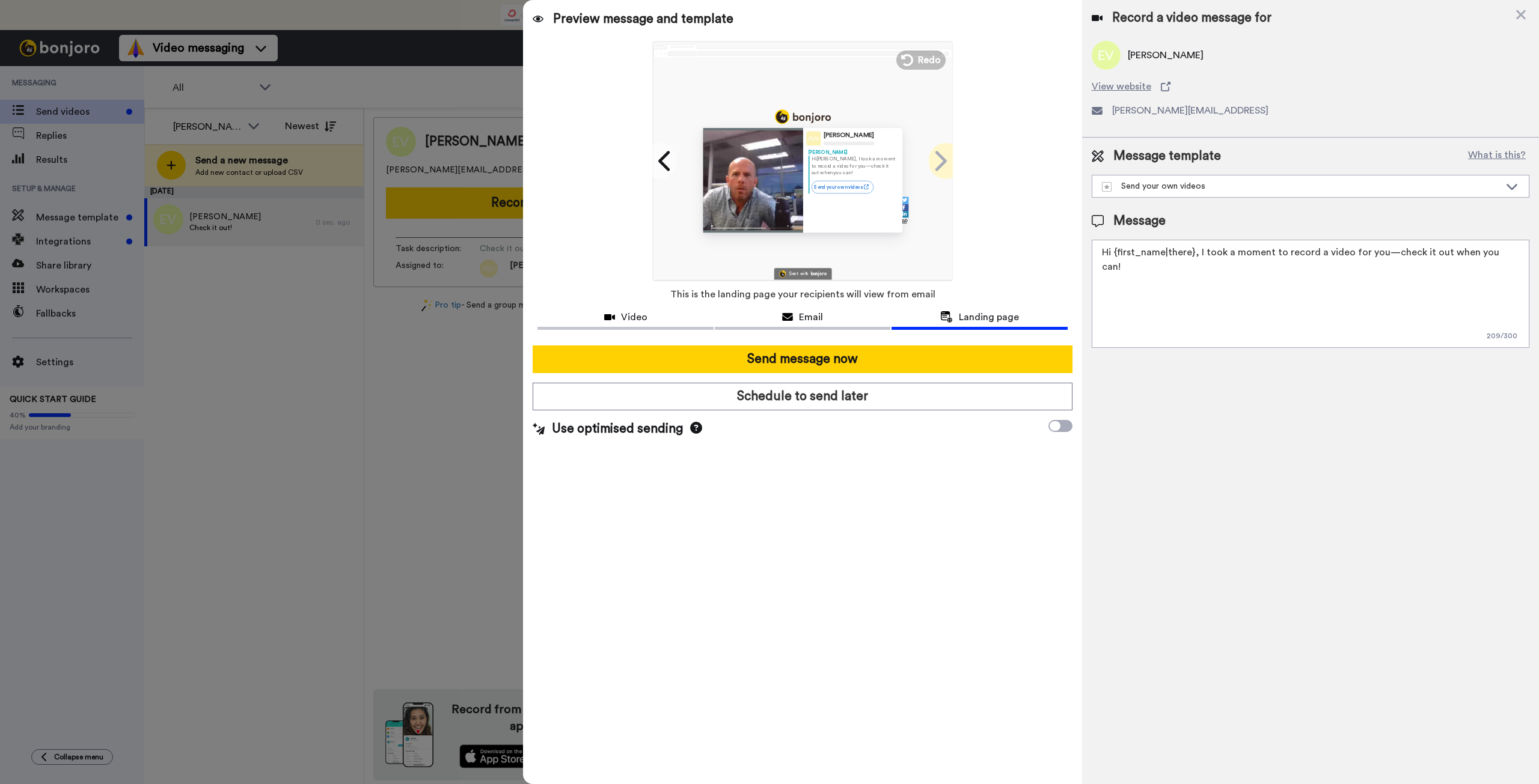
click at [942, 161] on icon at bounding box center [940, 161] width 19 height 23
click at [669, 165] on icon at bounding box center [665, 161] width 19 height 23
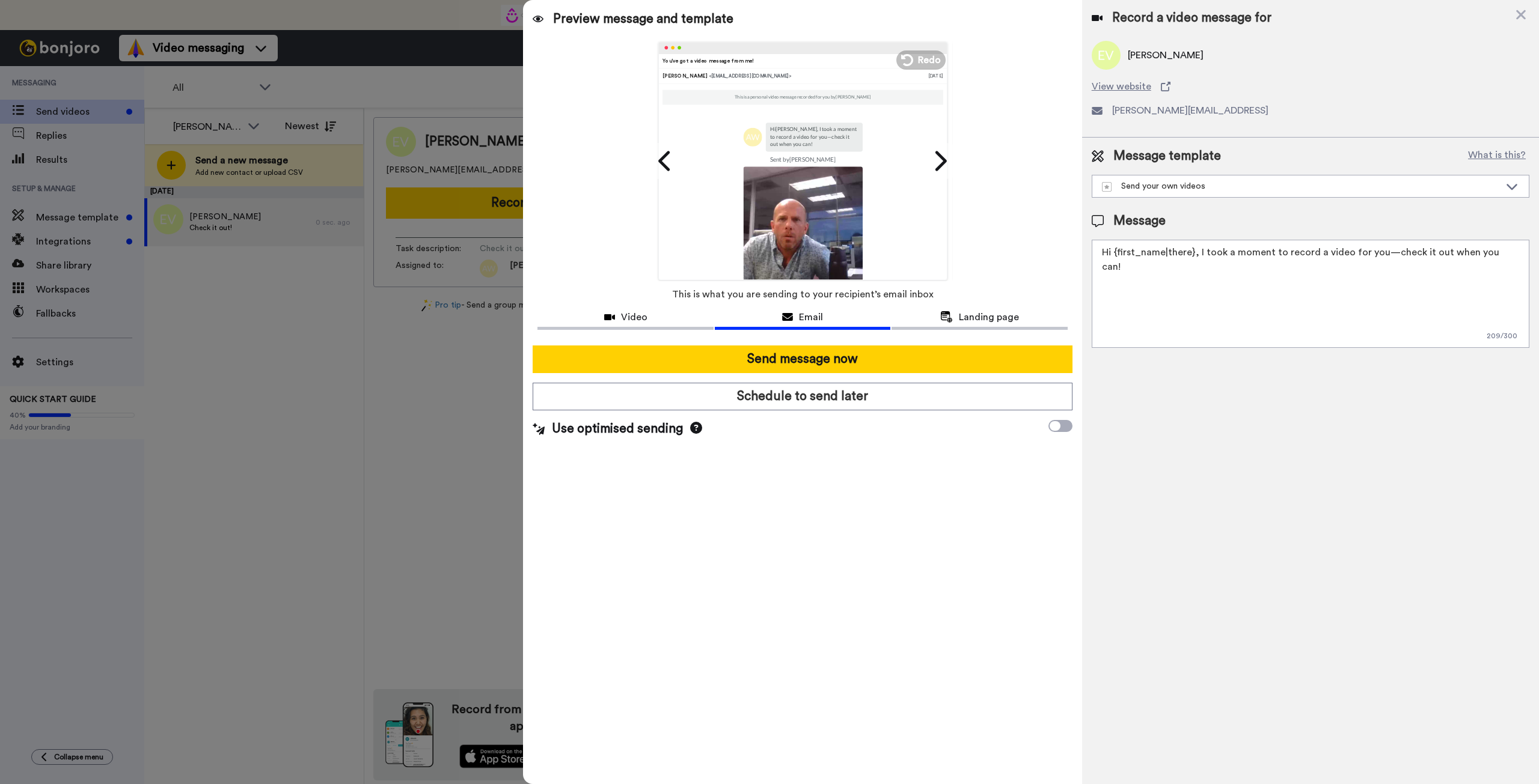
click at [790, 312] on icon at bounding box center [787, 317] width 10 height 10
click at [803, 219] on img at bounding box center [802, 226] width 119 height 119
drag, startPoint x: 1104, startPoint y: 253, endPoint x: 1191, endPoint y: 248, distance: 87.1
click at [1191, 248] on textarea "Hi {first_name|there}, I took a moment to record a video for you—check it out w…" at bounding box center [1311, 293] width 438 height 108
type textarea "Hey E! I took a moment to record a video for you—check it out when you can!"
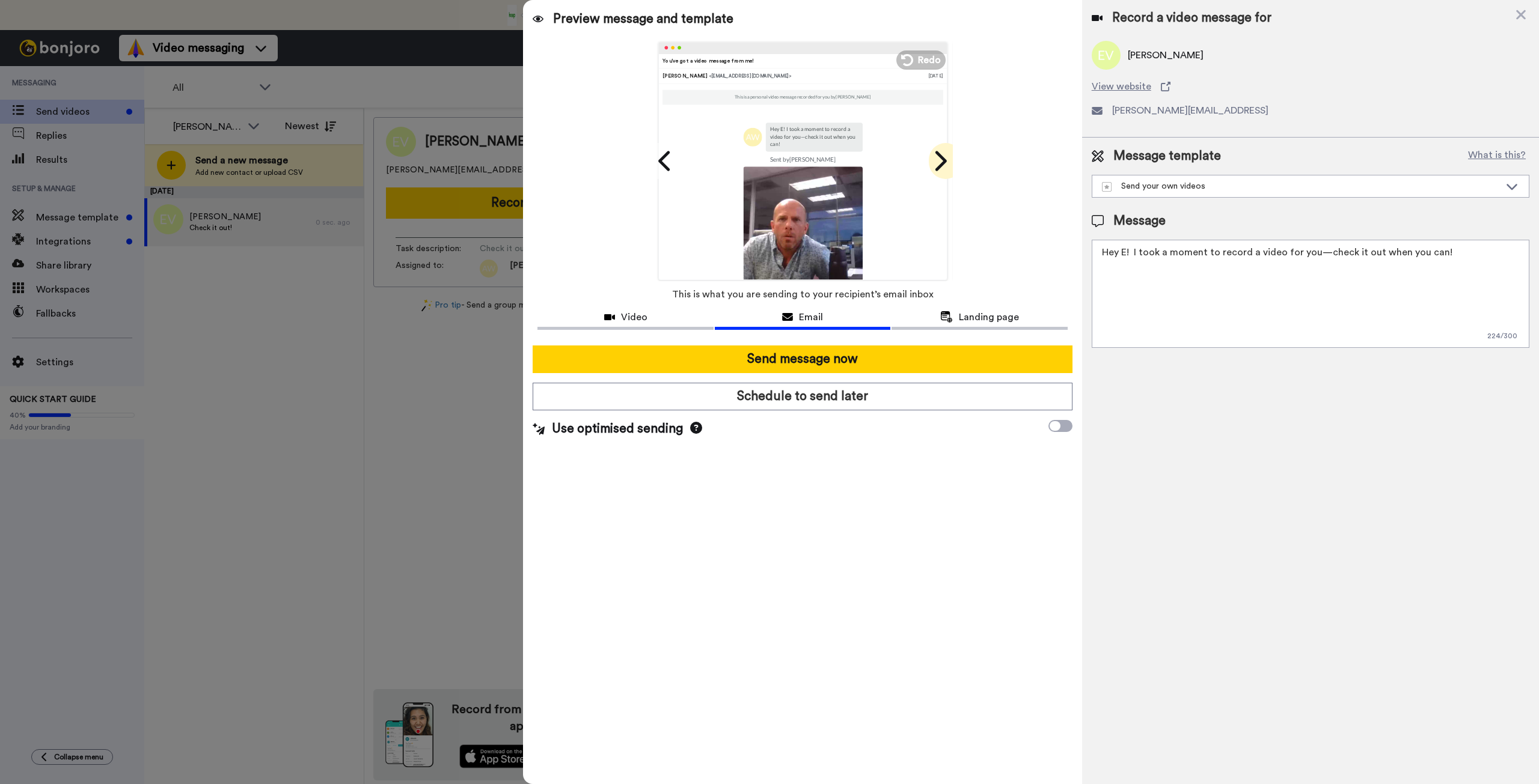
click at [935, 162] on icon at bounding box center [940, 161] width 19 height 23
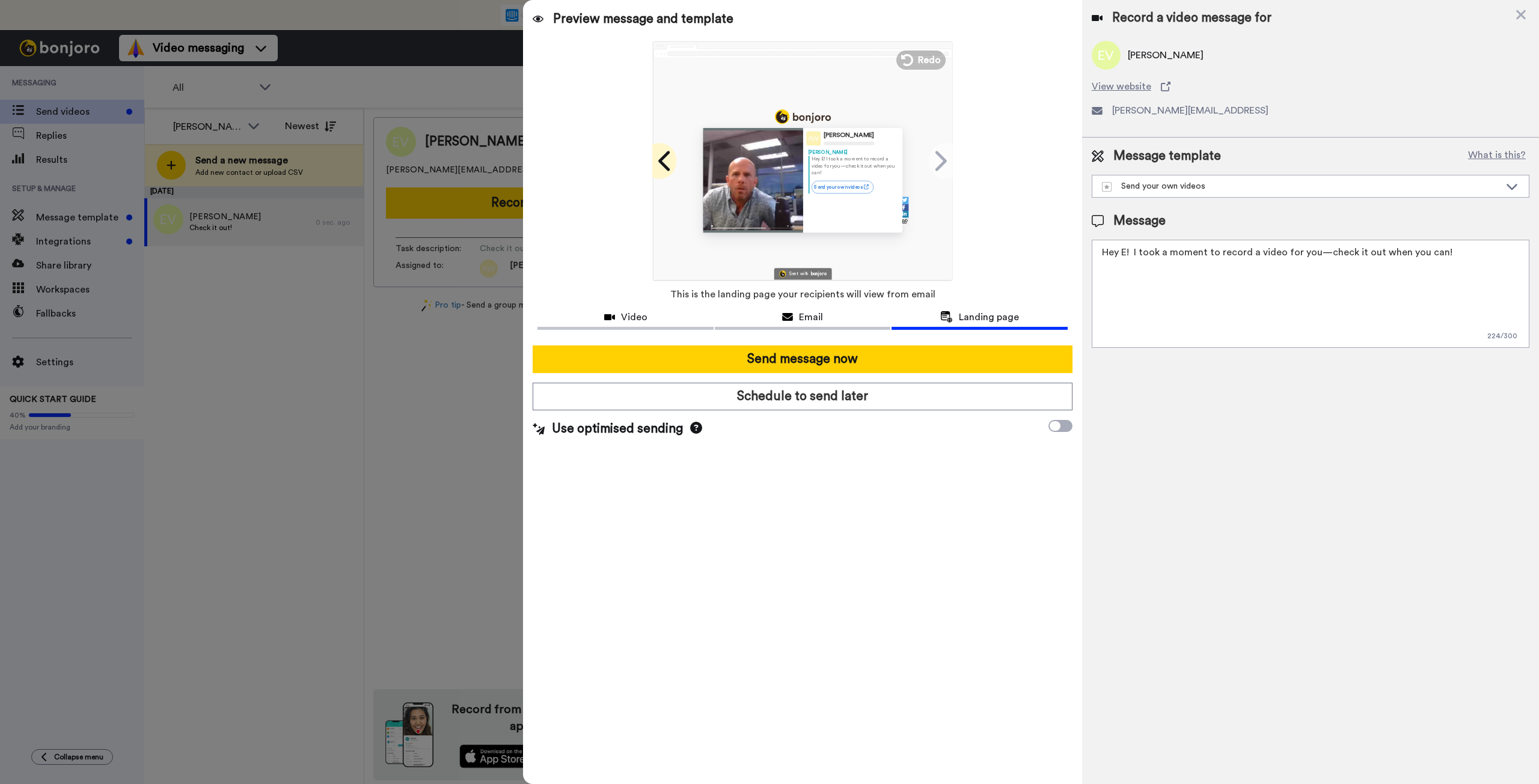
click at [669, 167] on icon at bounding box center [665, 161] width 19 height 23
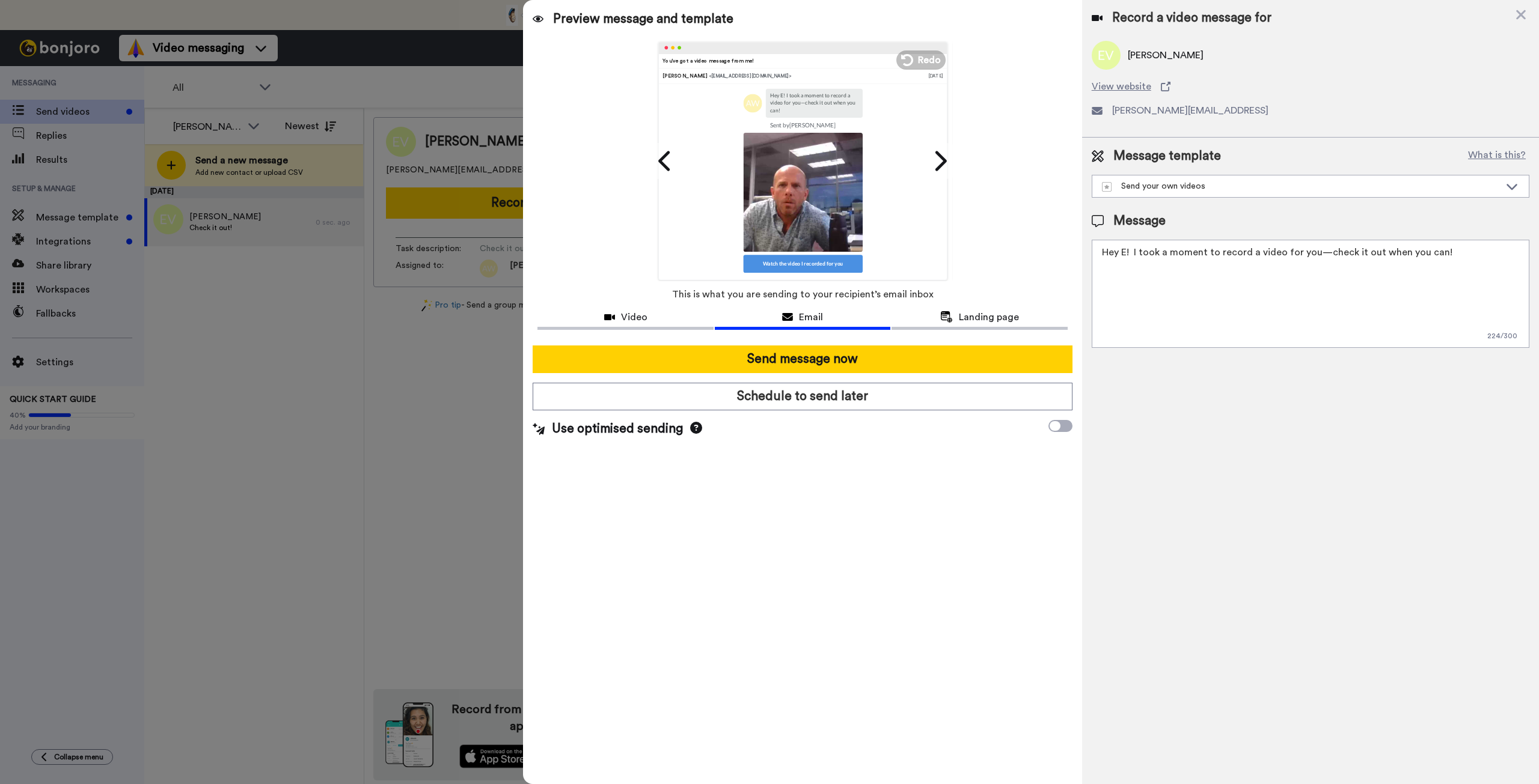
scroll to position [109, 0]
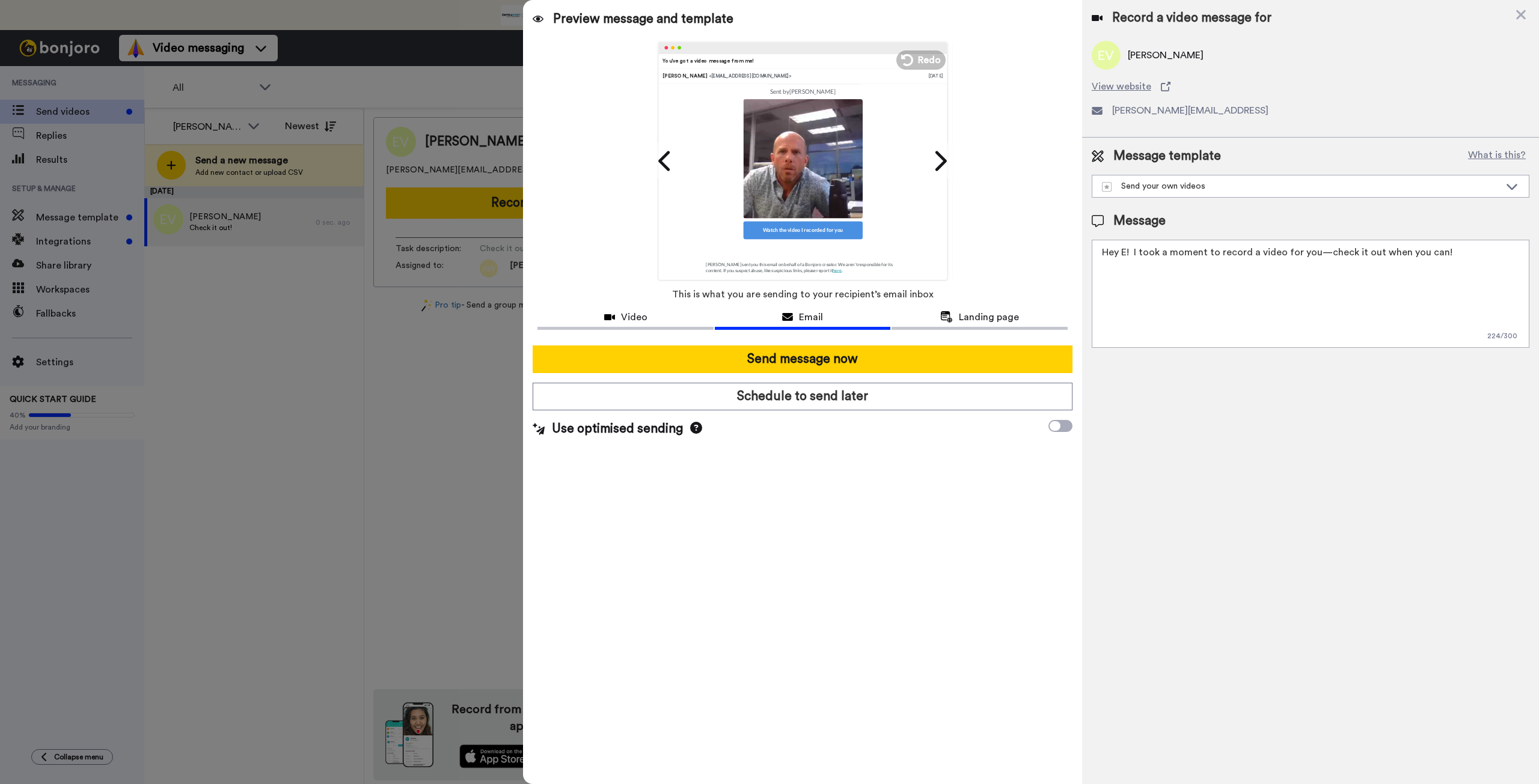
click at [796, 235] on div "Watch the video I recorded for you" at bounding box center [802, 230] width 119 height 18
click at [793, 227] on div "Watch the video I recorded for you" at bounding box center [802, 230] width 119 height 18
click at [1052, 425] on icon at bounding box center [1054, 426] width 10 height 10
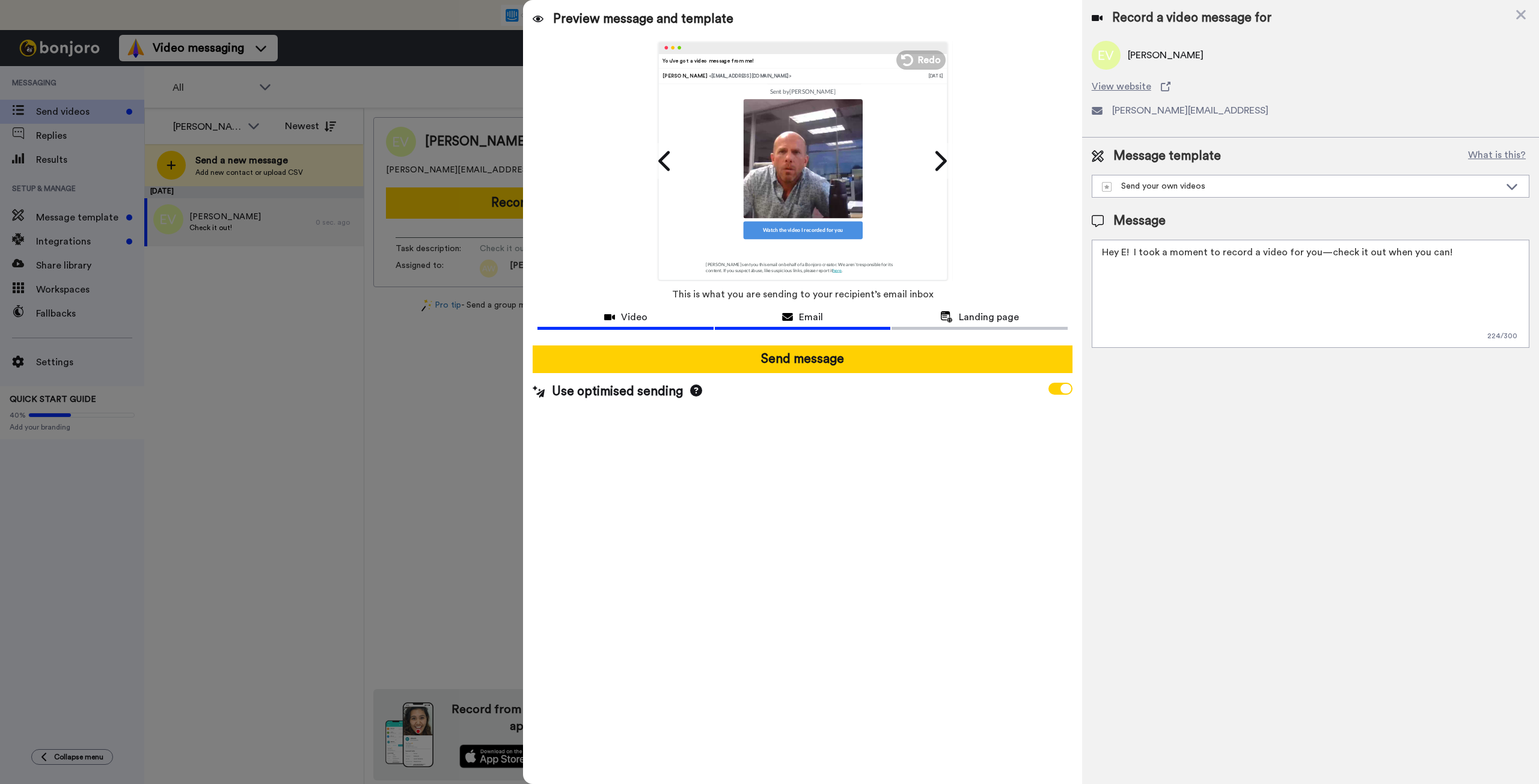
click at [631, 324] on button "Video" at bounding box center [625, 319] width 175 height 23
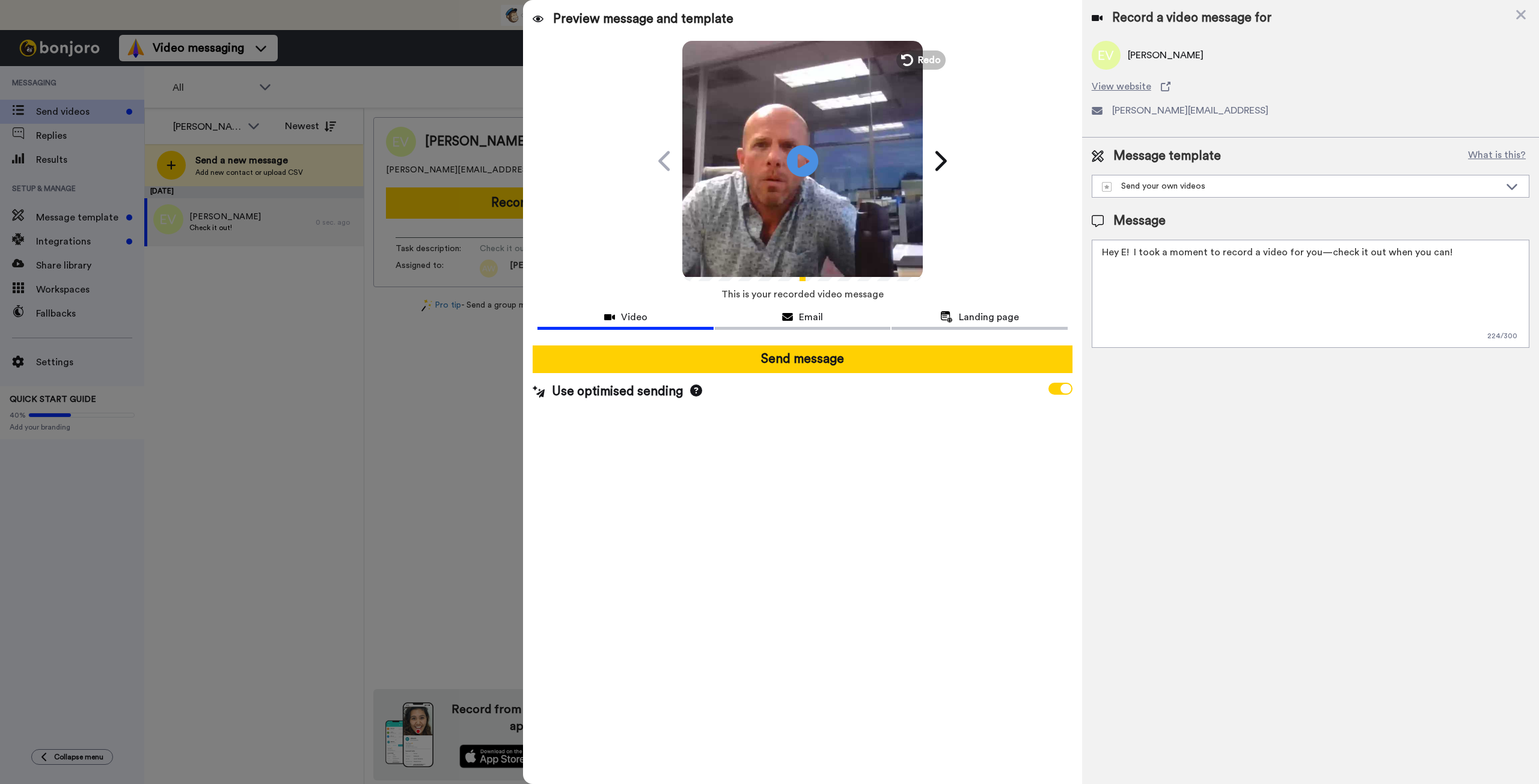
click at [797, 167] on icon at bounding box center [803, 161] width 32 height 32
click at [935, 314] on div "Landing page" at bounding box center [979, 317] width 175 height 14
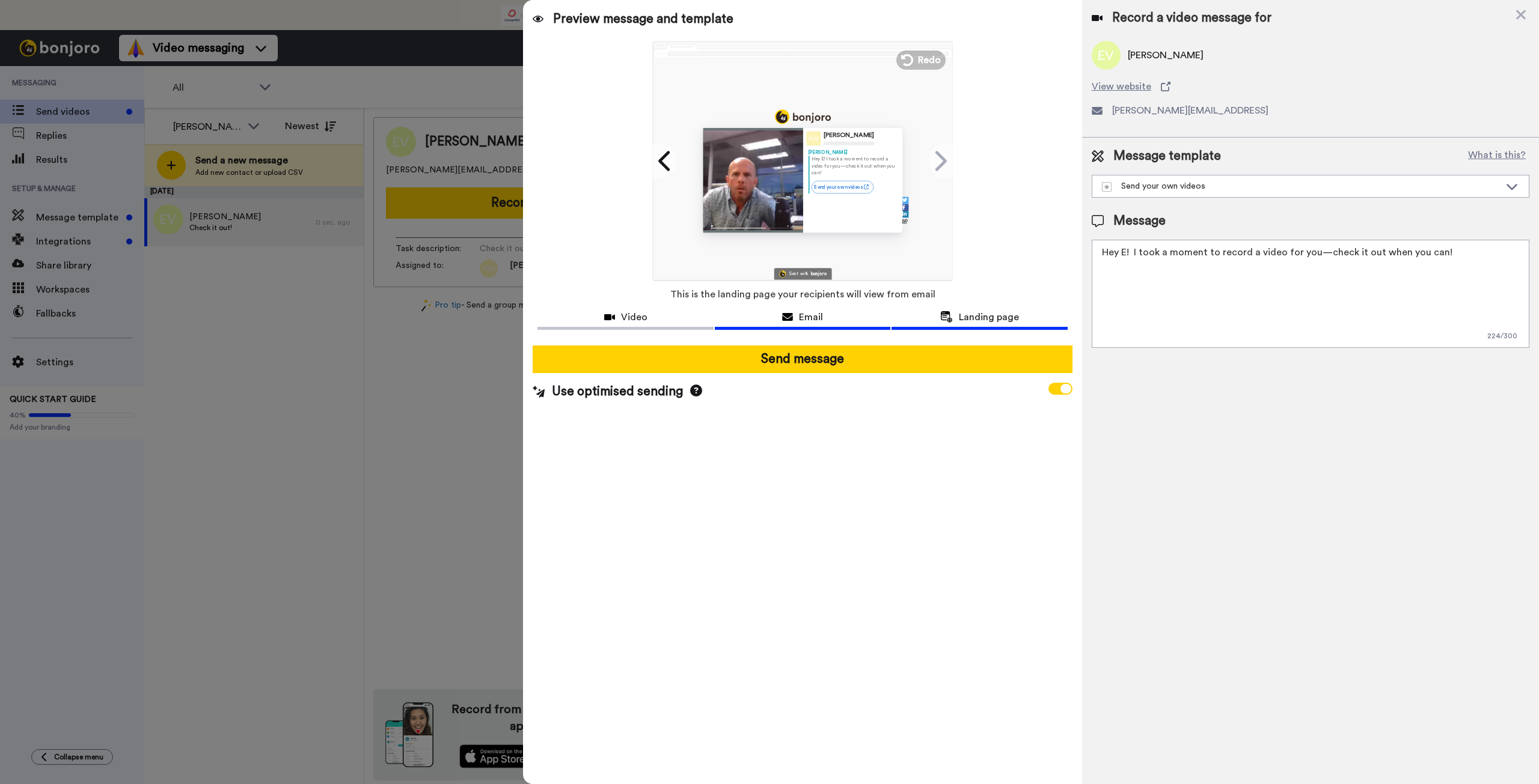
click at [808, 313] on span "Email" at bounding box center [811, 317] width 24 height 14
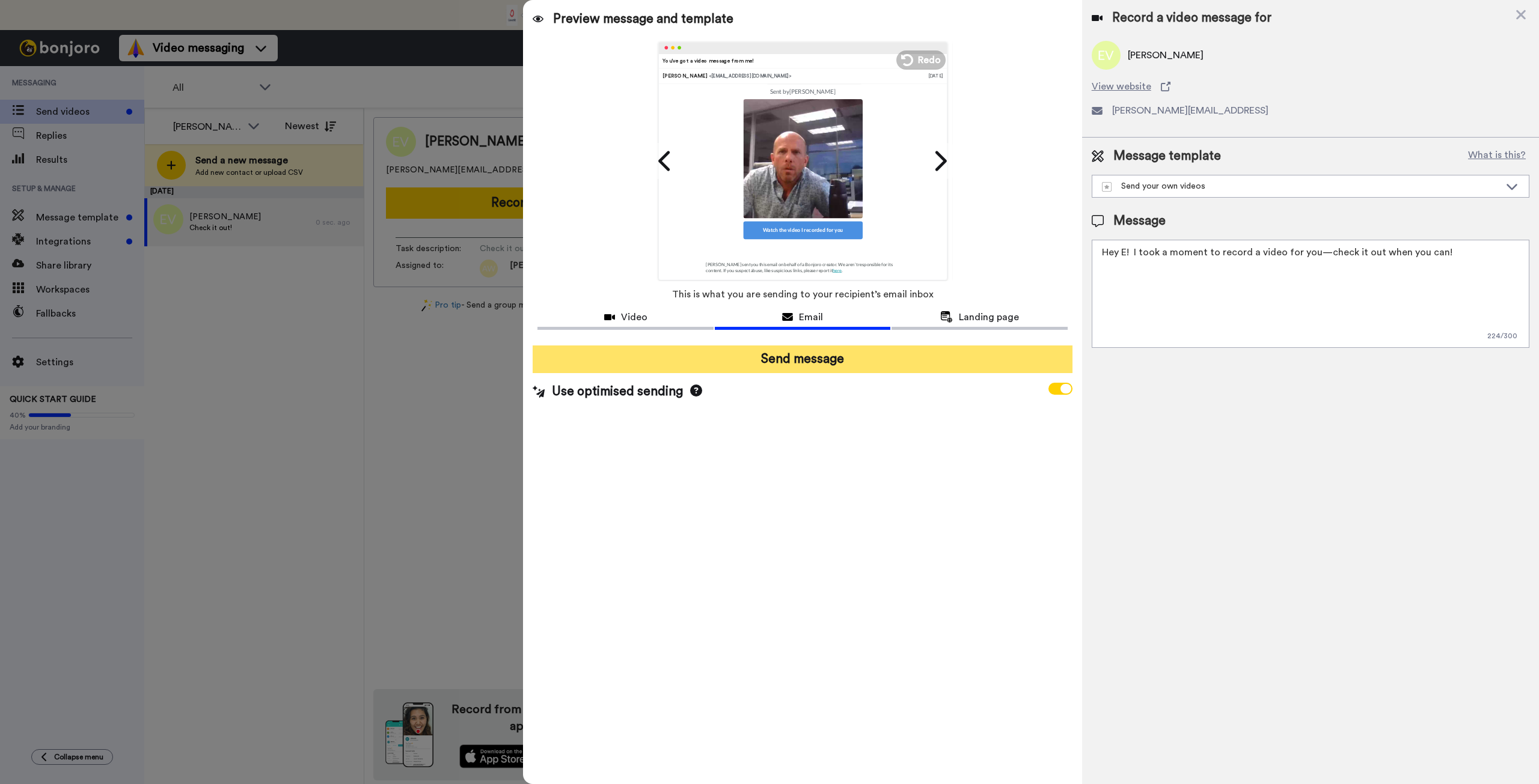
click at [802, 351] on button "Send message" at bounding box center [802, 359] width 539 height 27
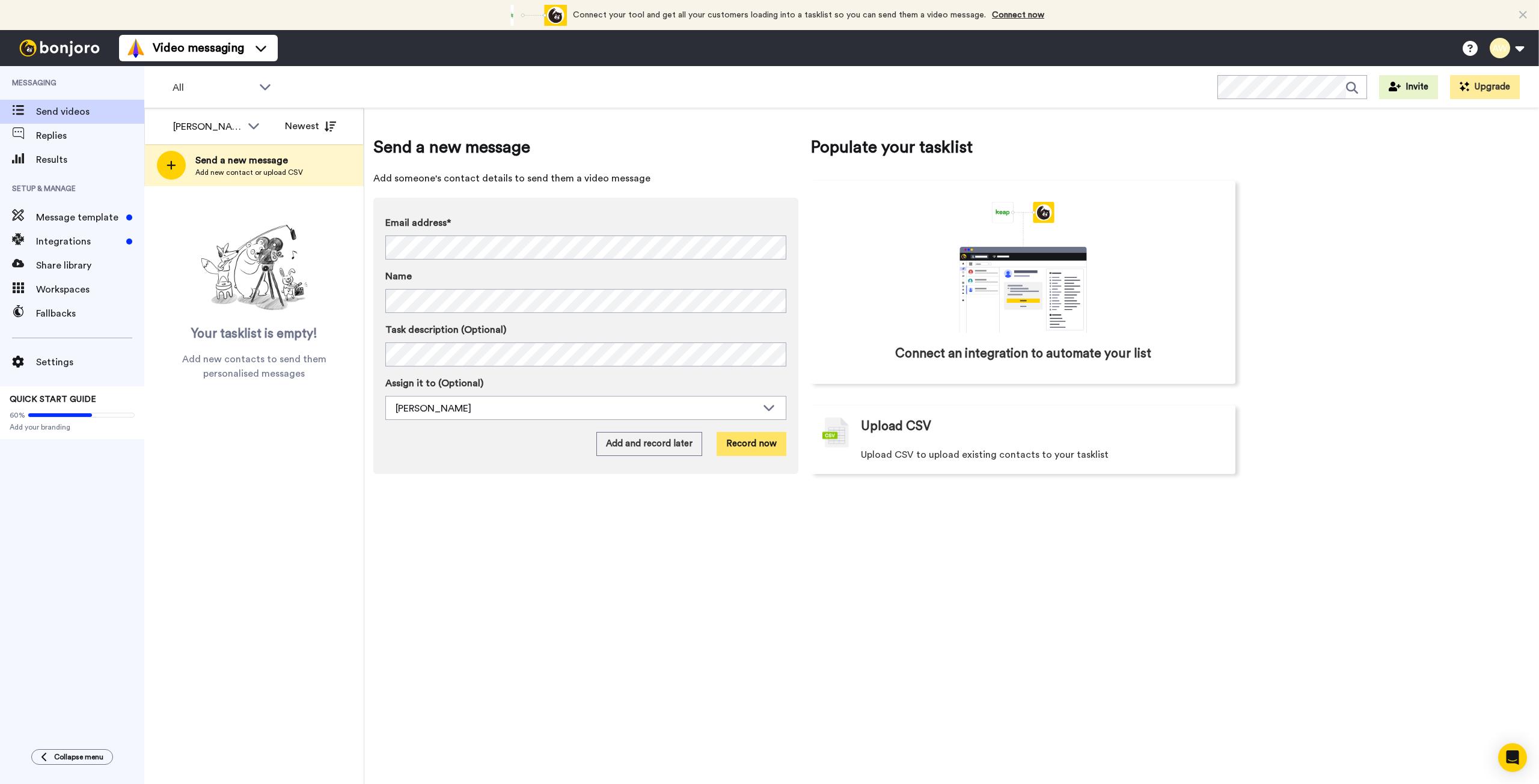
click at [761, 443] on button "Record now" at bounding box center [751, 444] width 70 height 24
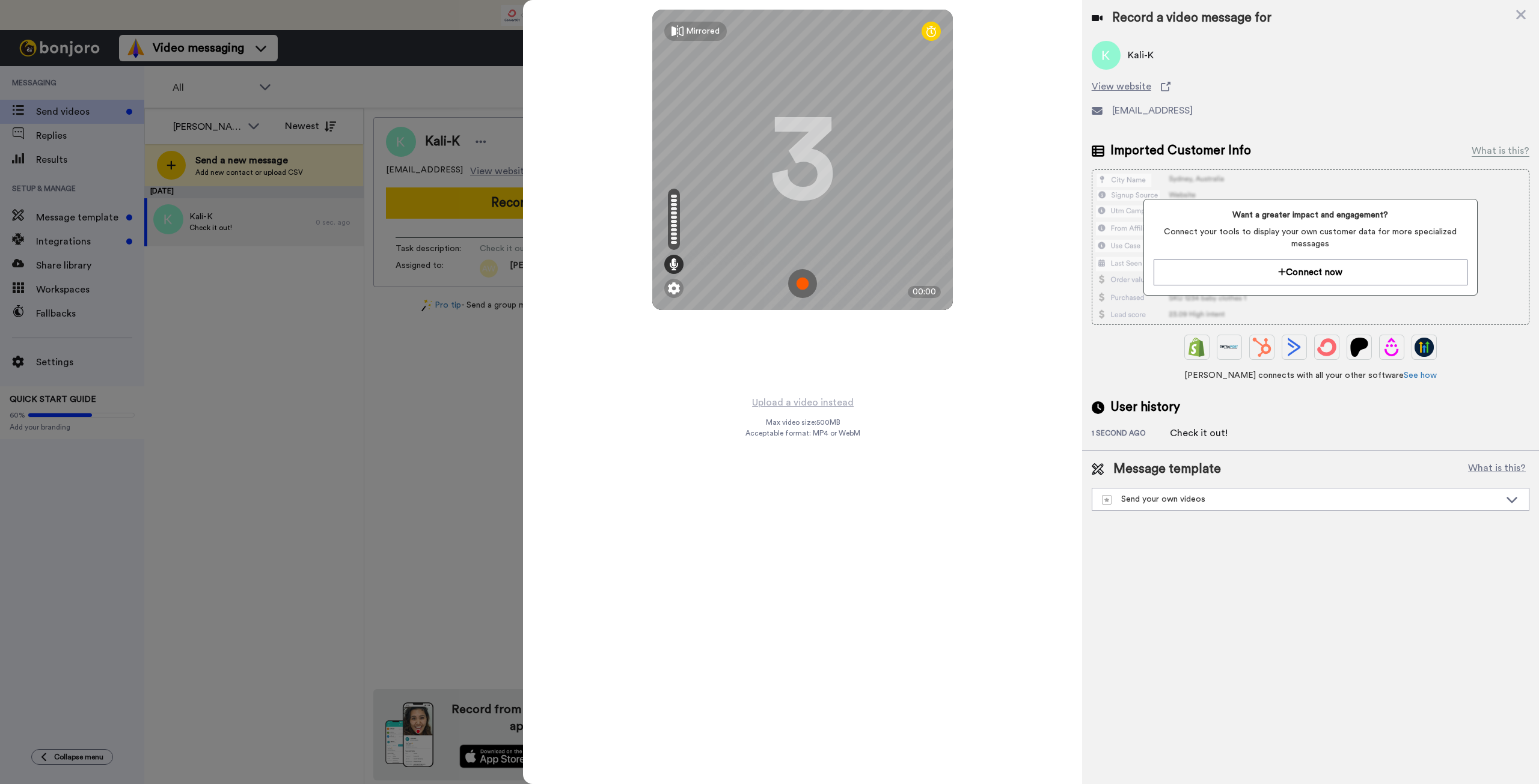
click at [804, 281] on img at bounding box center [802, 284] width 29 height 29
click at [795, 287] on img at bounding box center [802, 284] width 29 height 29
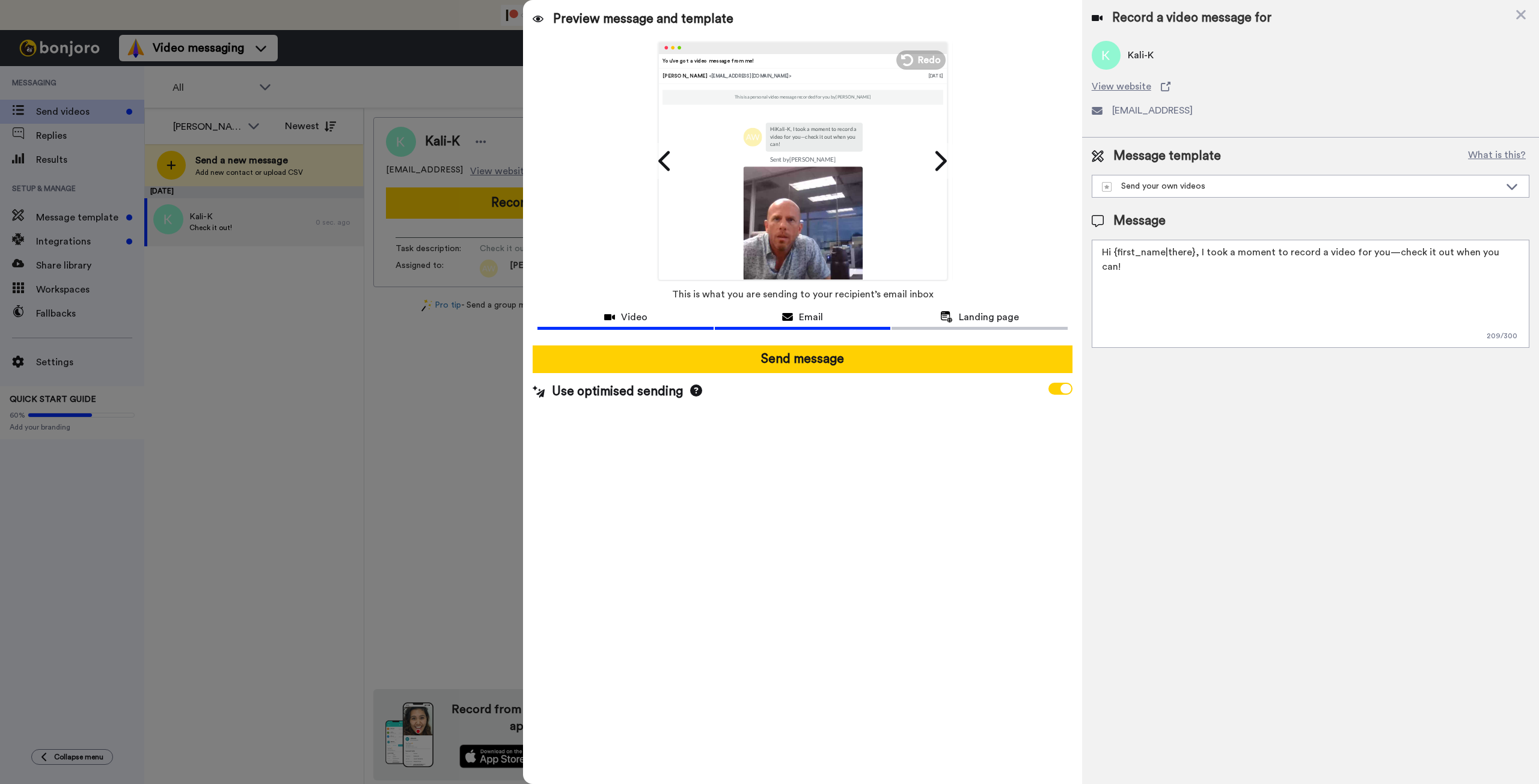
click at [644, 318] on span "Video" at bounding box center [634, 317] width 27 height 14
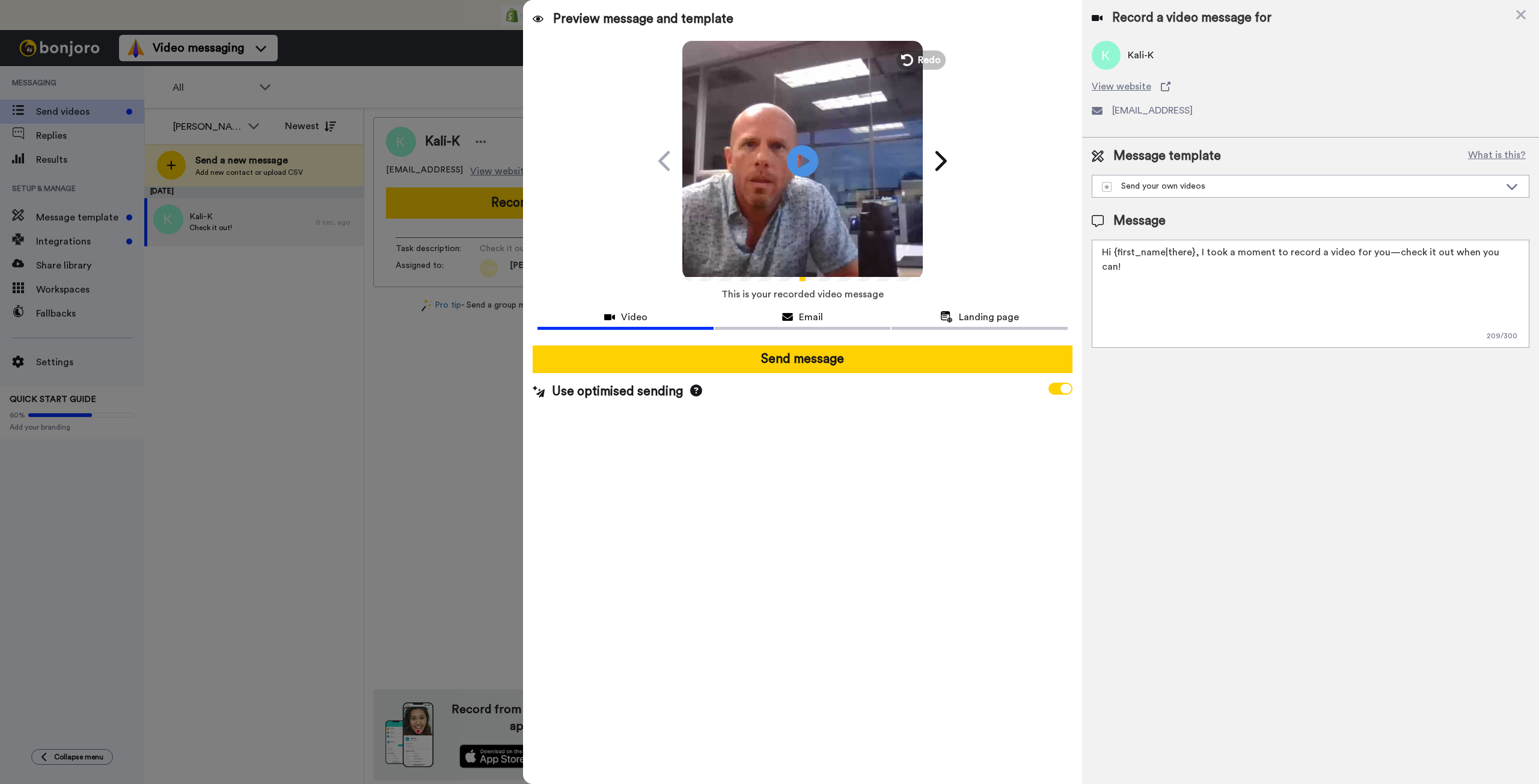
click at [795, 162] on icon at bounding box center [803, 161] width 32 height 32
click at [792, 308] on button "Email" at bounding box center [802, 319] width 175 height 23
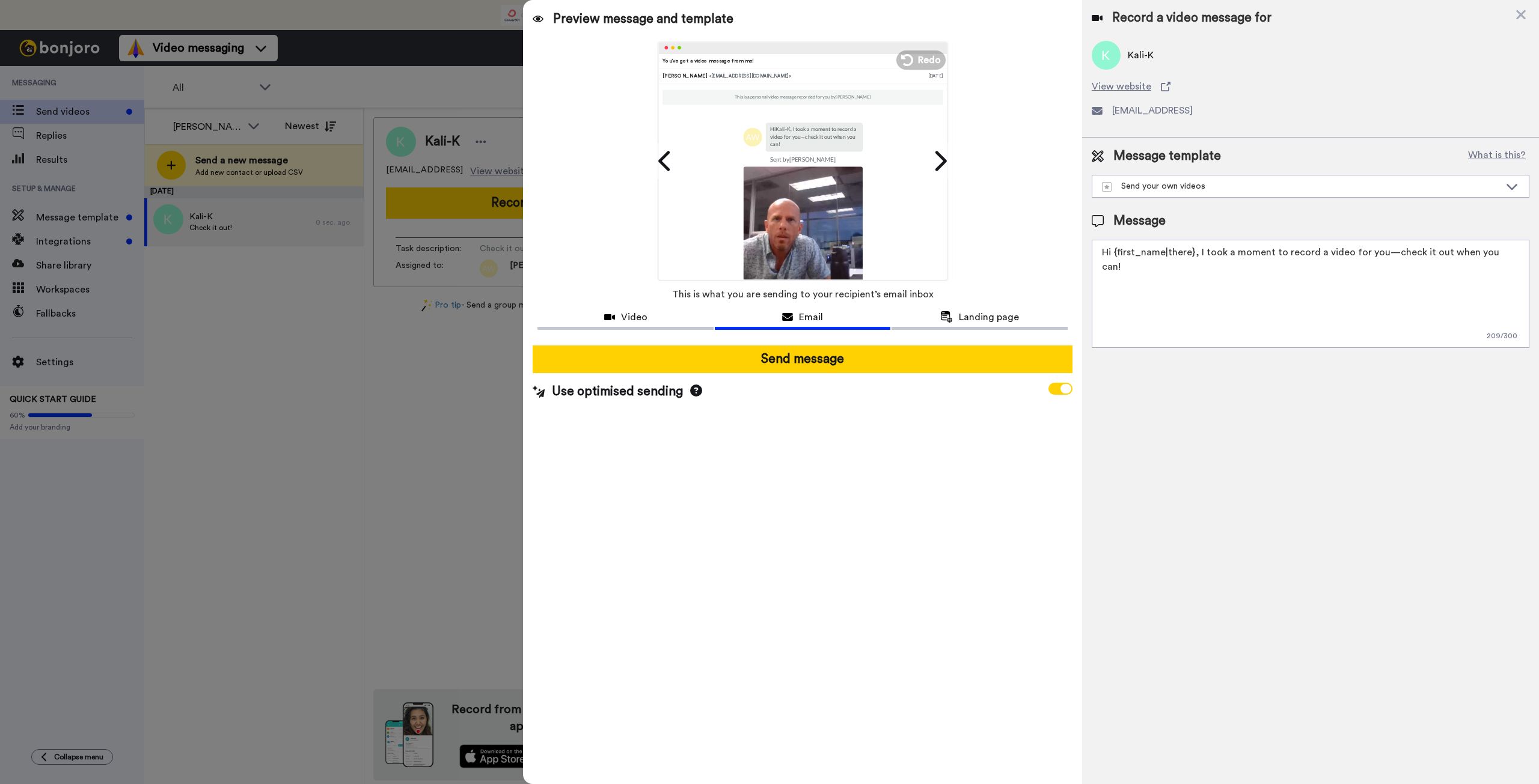
drag, startPoint x: 1191, startPoint y: 257, endPoint x: 1085, endPoint y: 245, distance: 106.7
click at [1085, 247] on div "Message template What is this? Send your own videos Send your own videos Messag…" at bounding box center [1311, 247] width 457 height 220
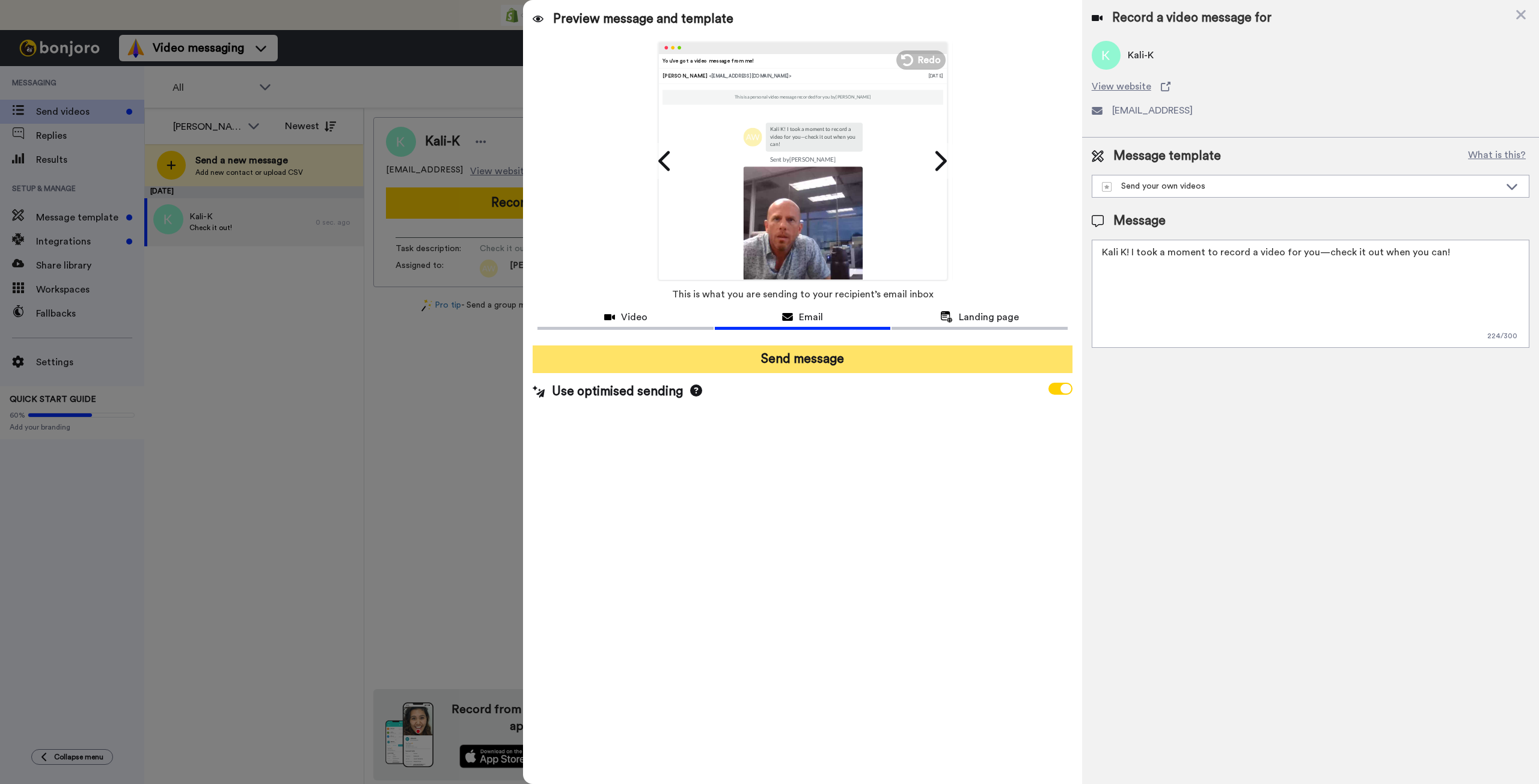
type textarea "Kali K! I took a moment to record a video for you—check it out when you can!"
click at [831, 359] on button "Send message" at bounding box center [802, 359] width 539 height 27
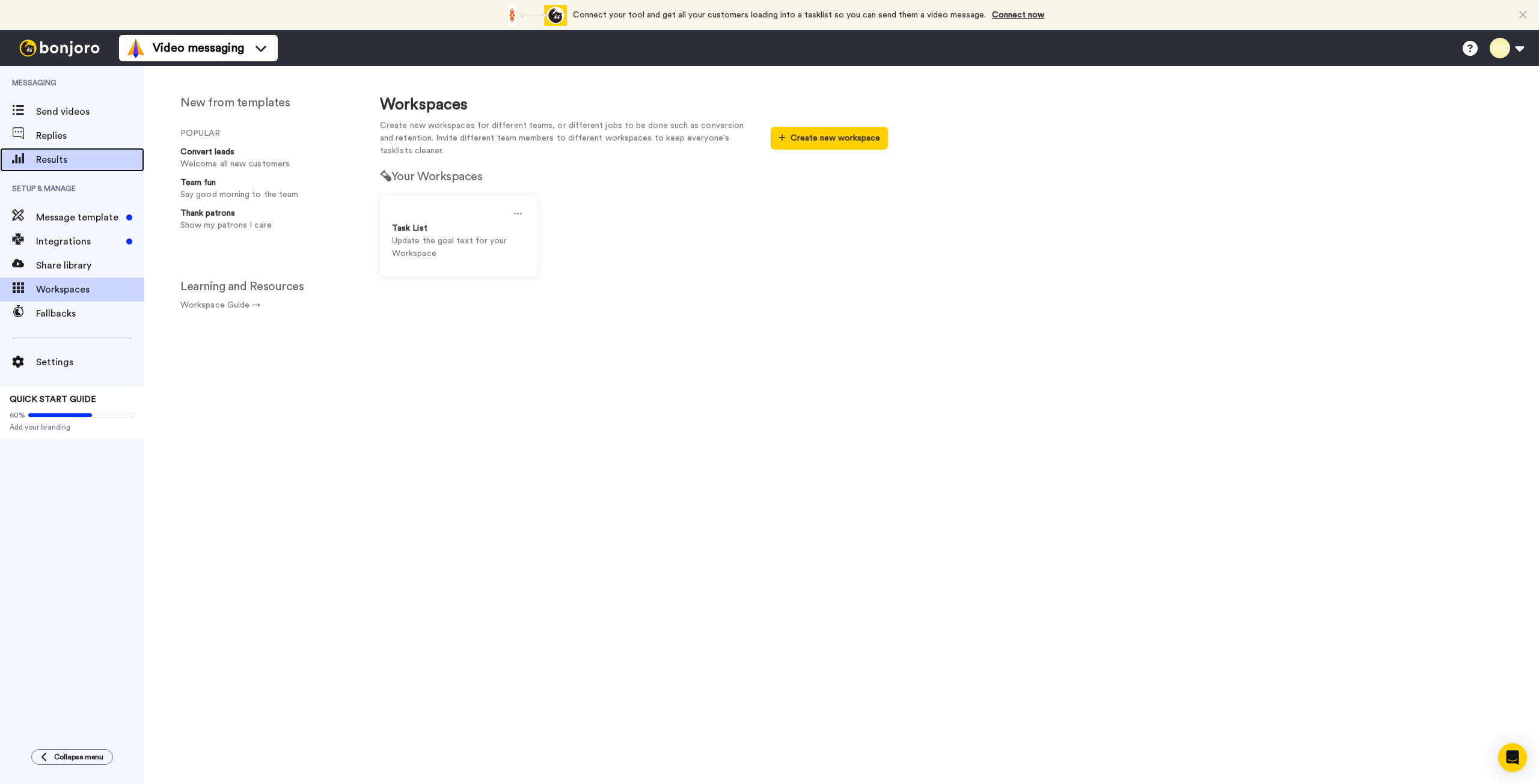
click at [58, 161] on span "Results" at bounding box center [90, 160] width 108 height 14
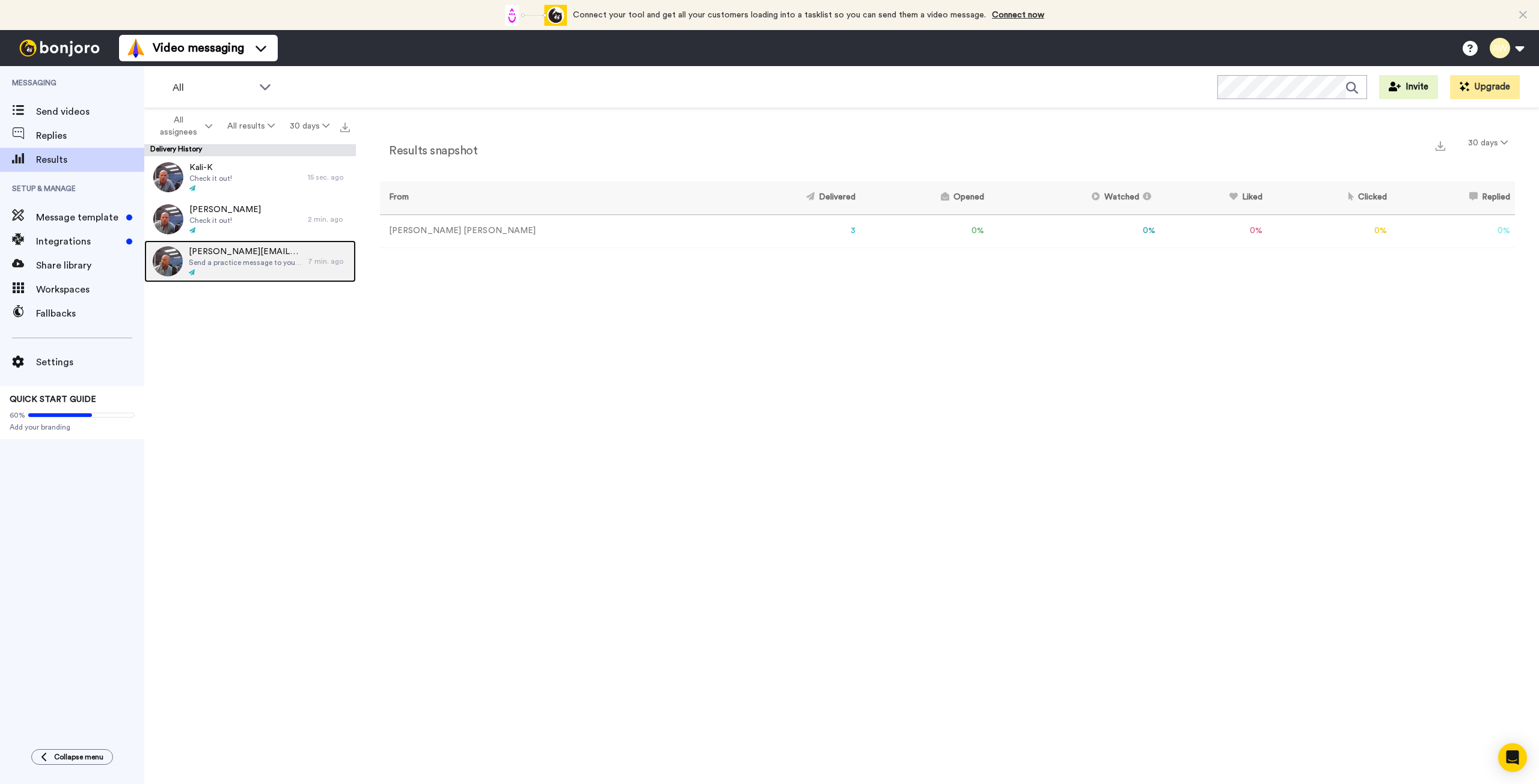
click at [243, 258] on span "Send a practice message to yourself" at bounding box center [245, 262] width 113 height 10
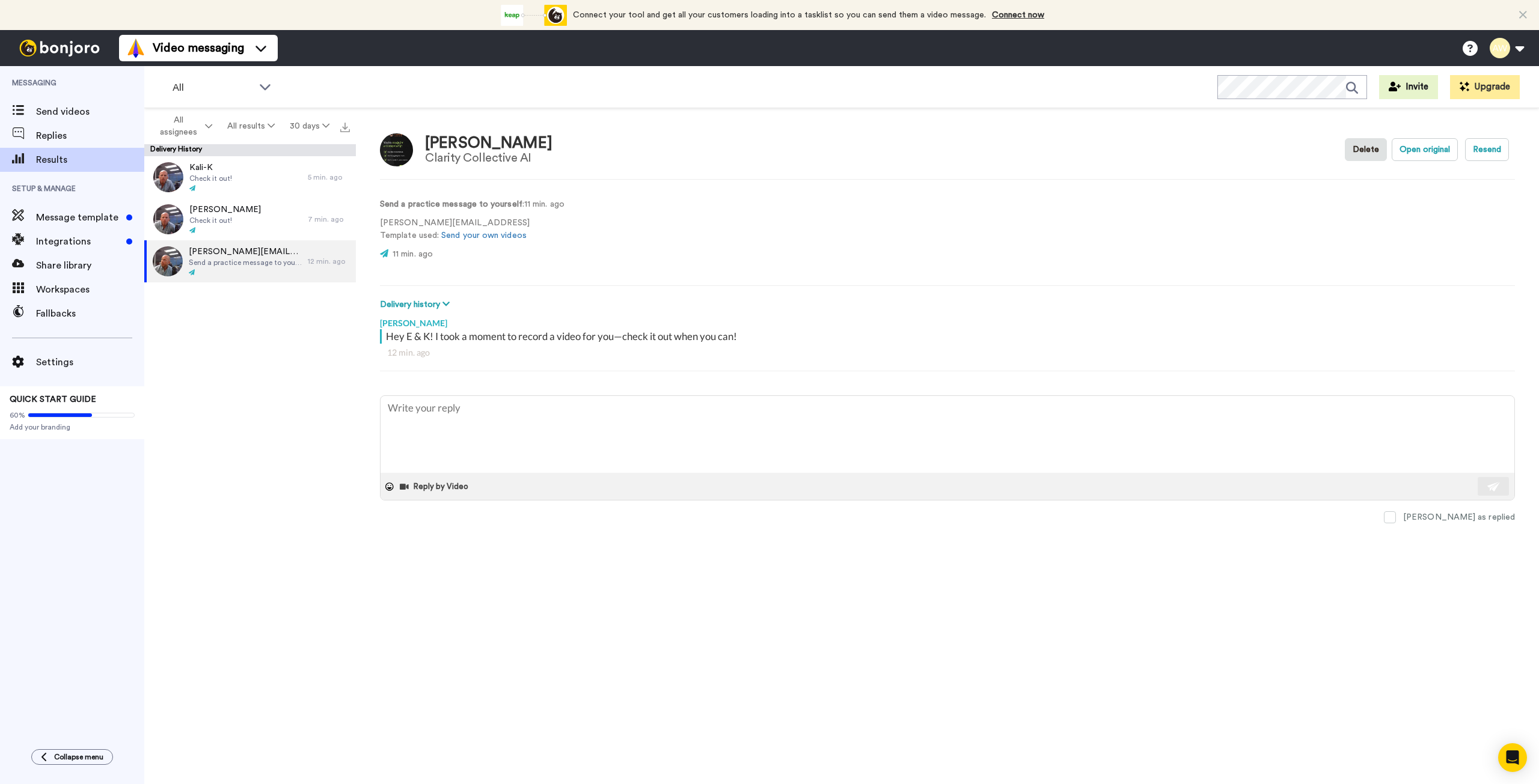
type textarea "x"
